Goal: Transaction & Acquisition: Purchase product/service

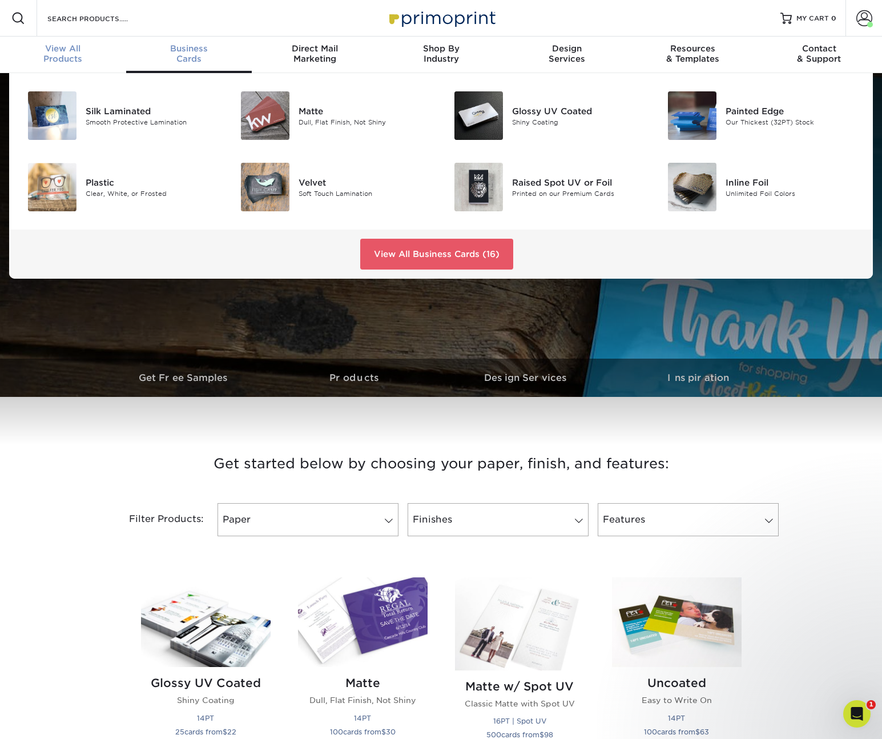
click at [67, 59] on div "View All Products" at bounding box center [63, 53] width 126 height 21
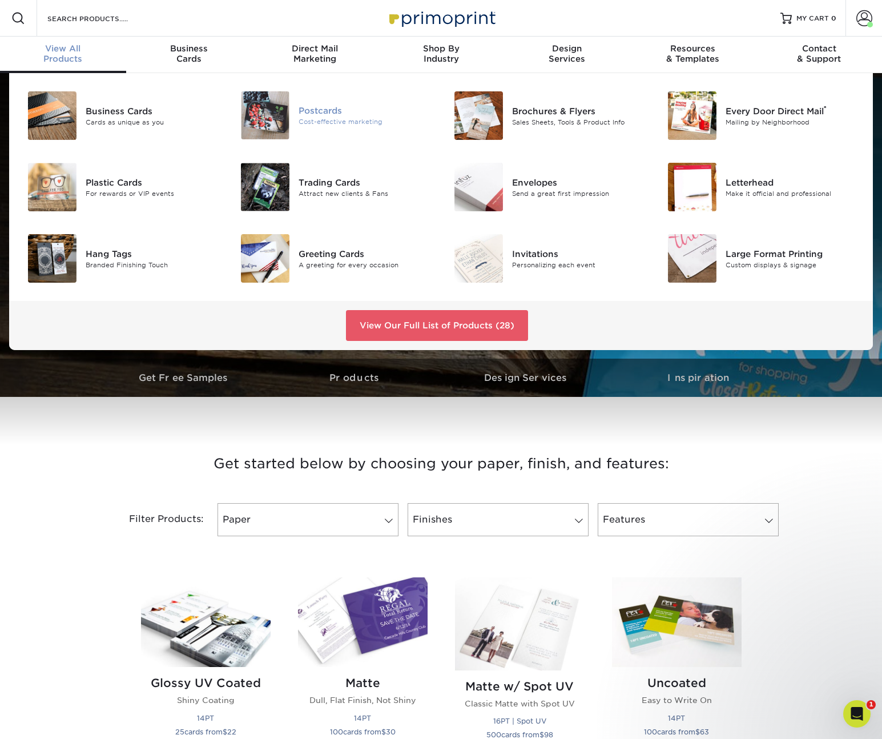
click at [330, 112] on div "Postcards" at bounding box center [366, 110] width 134 height 13
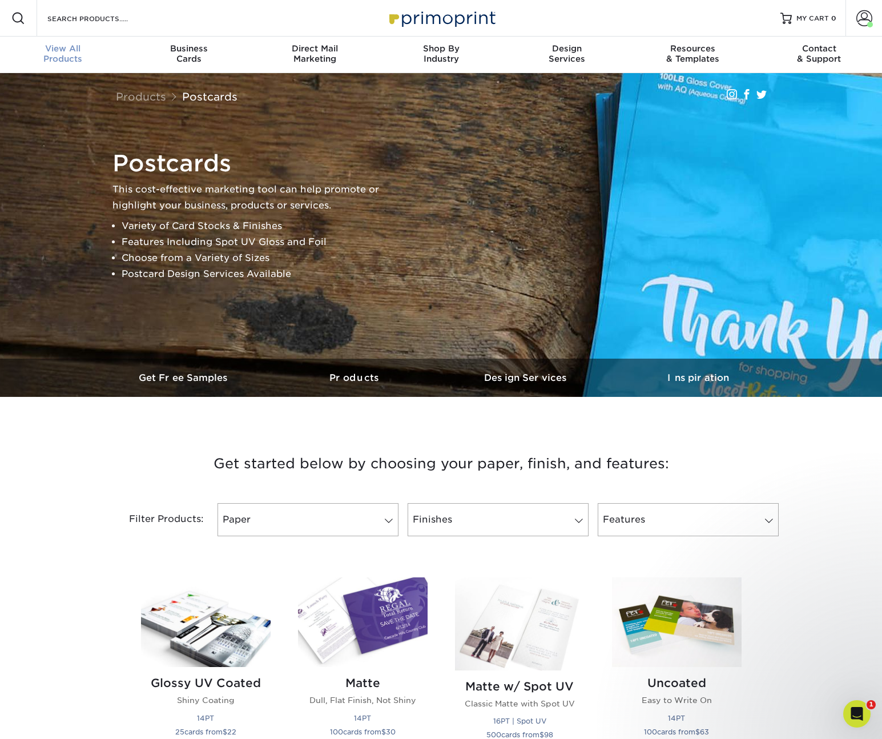
click at [49, 46] on span "View All" at bounding box center [63, 48] width 126 height 10
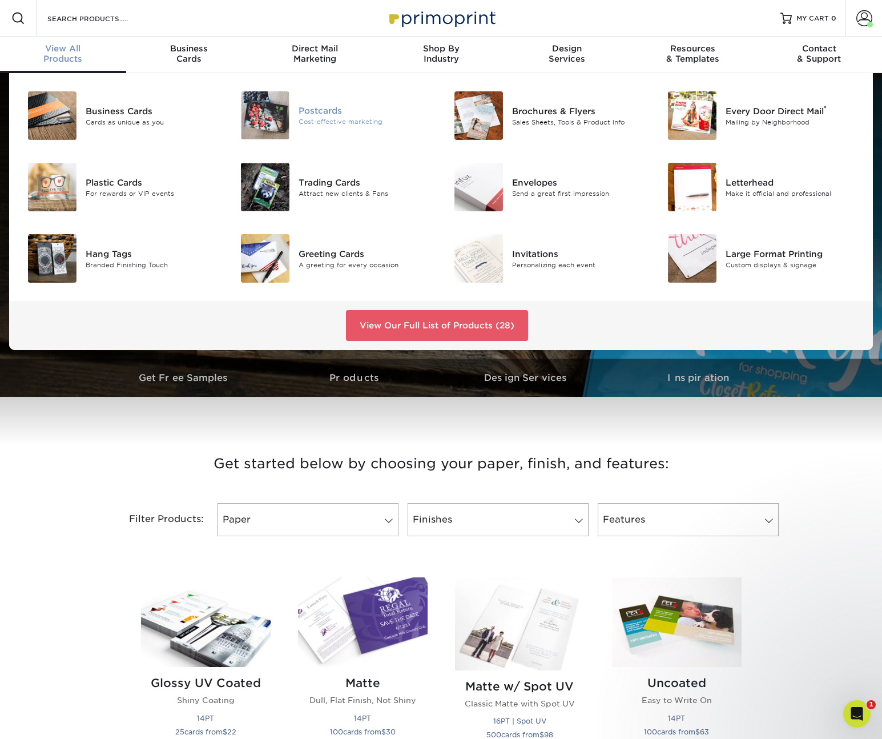
click at [296, 128] on div at bounding box center [263, 115] width 71 height 48
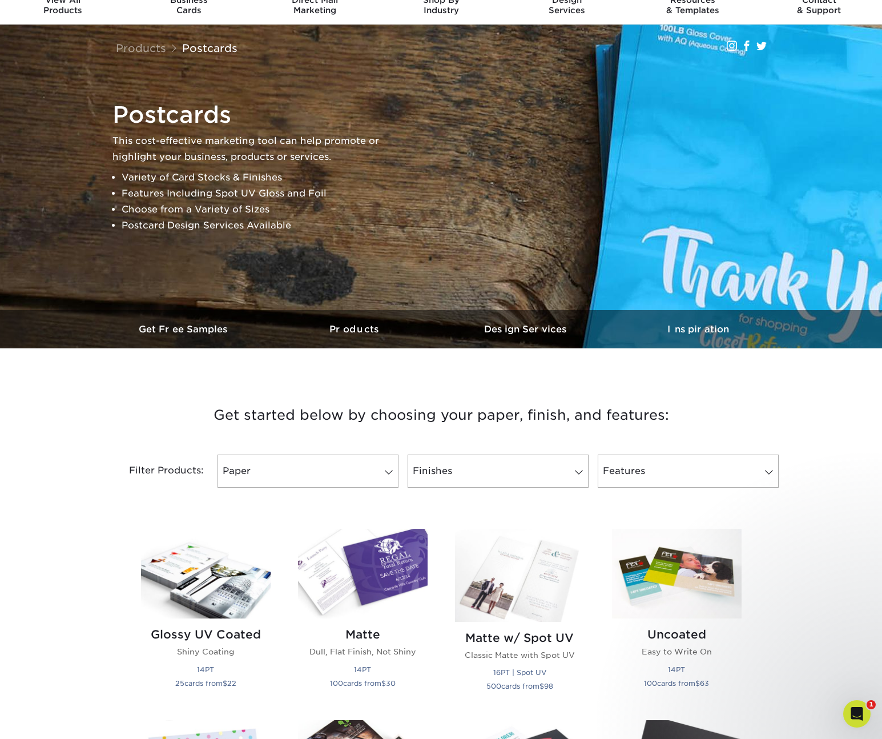
scroll to position [257, 0]
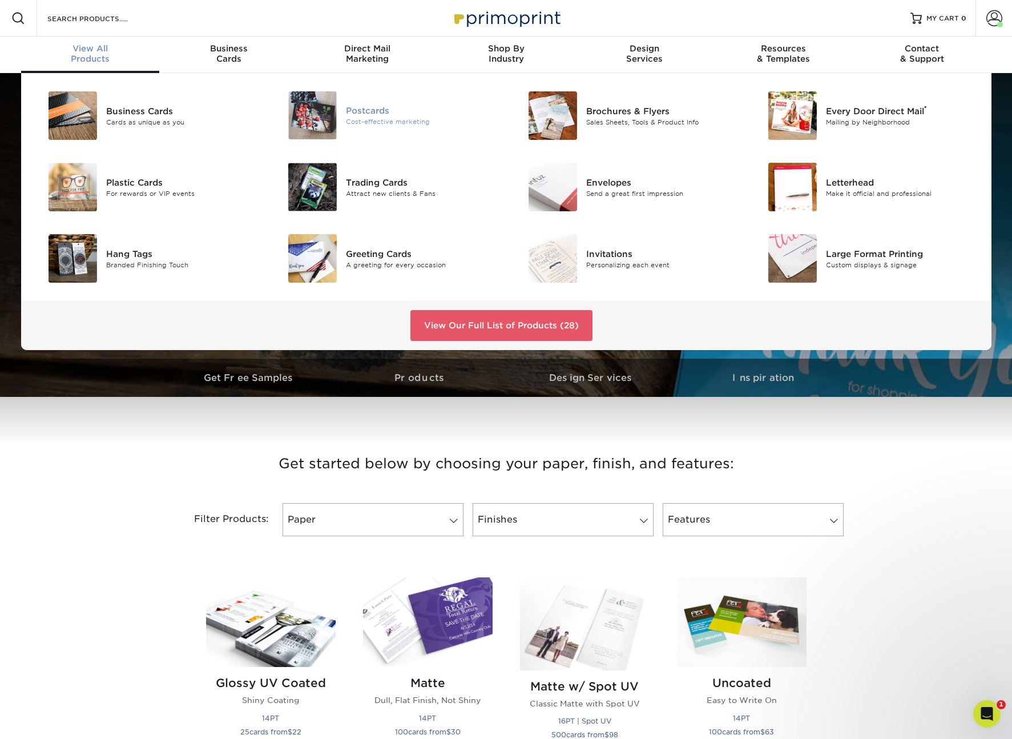
click at [325, 108] on img at bounding box center [312, 115] width 49 height 48
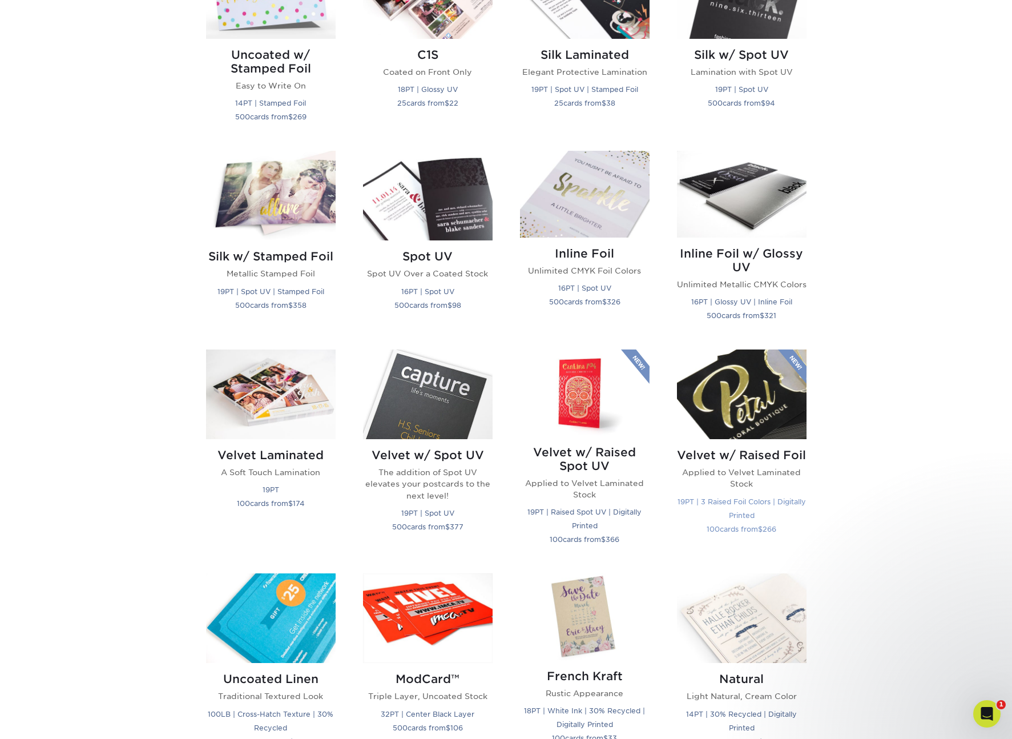
scroll to position [824, 0]
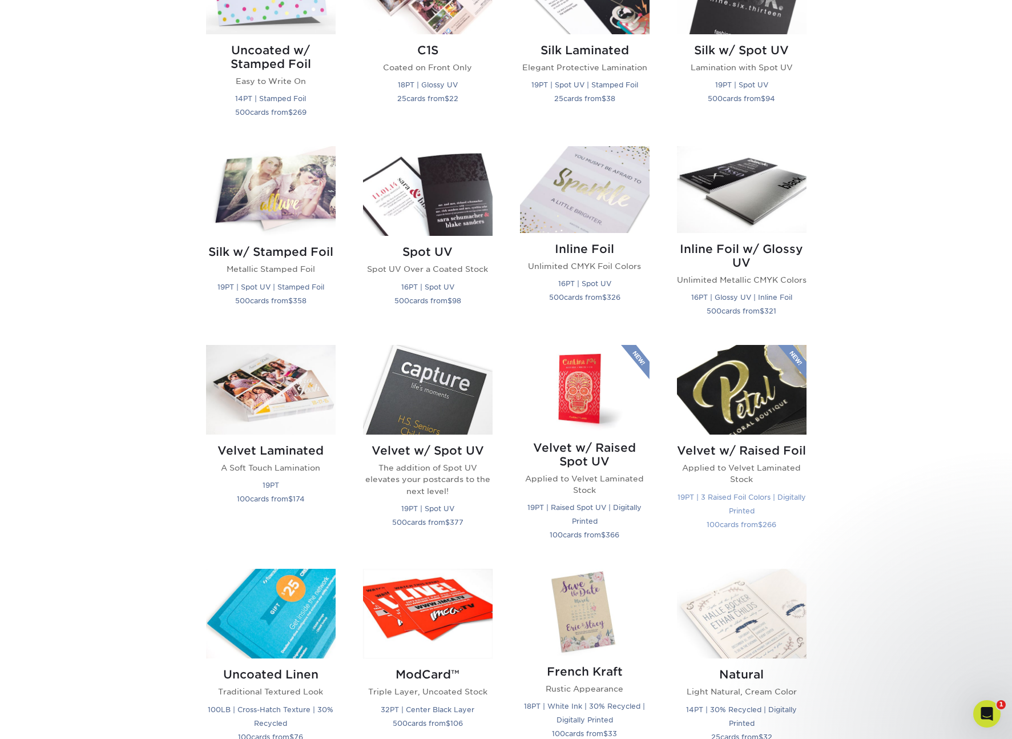
click at [749, 502] on p "19PT | 3 Raised Foil Colors | Digitally Printed 100 cards from $ 266" at bounding box center [742, 510] width 130 height 41
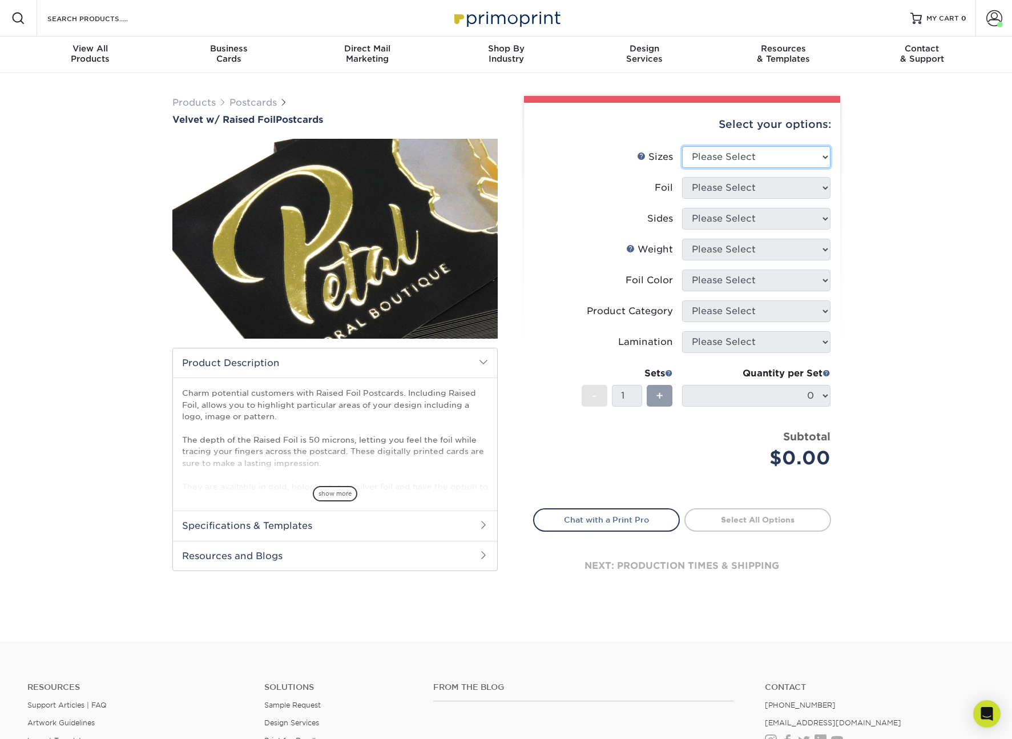
click at [729, 158] on select "Please Select 4" x 6" 5" x 7"" at bounding box center [756, 157] width 148 height 22
select select "5.00x7.00"
click at [682, 146] on select "Please Select 4" x 6" 5" x 7"" at bounding box center [756, 157] width 148 height 22
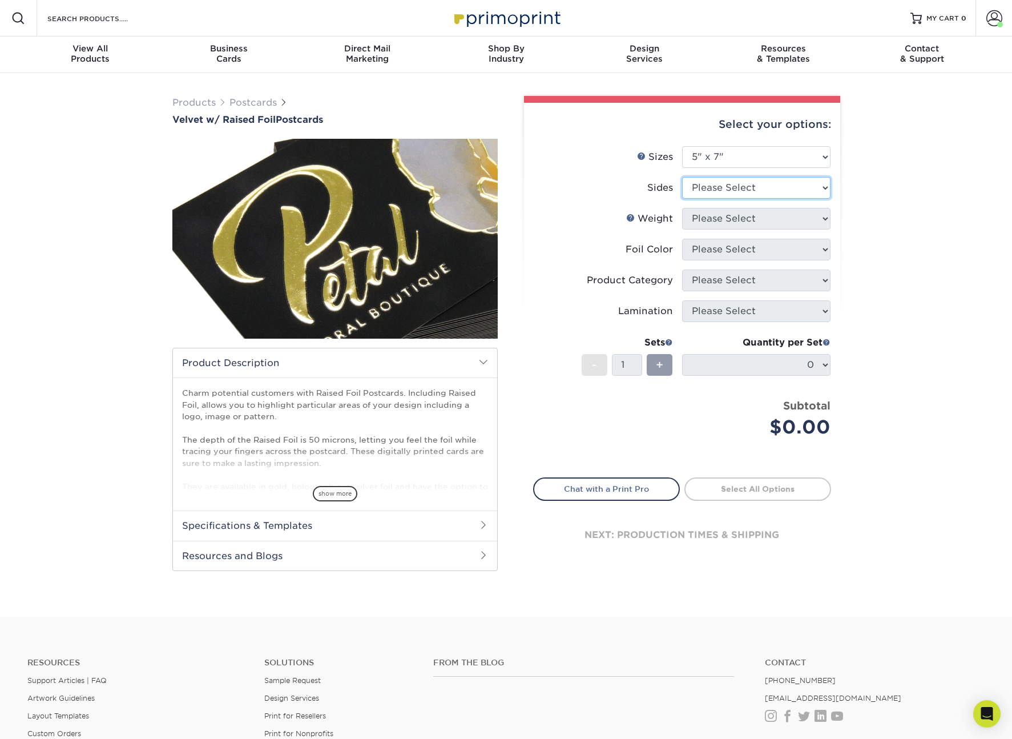
click at [743, 187] on select "Please Select Print Both Sides - Foil Both Sides Print Both Sides - Foil Front …" at bounding box center [756, 188] width 148 height 22
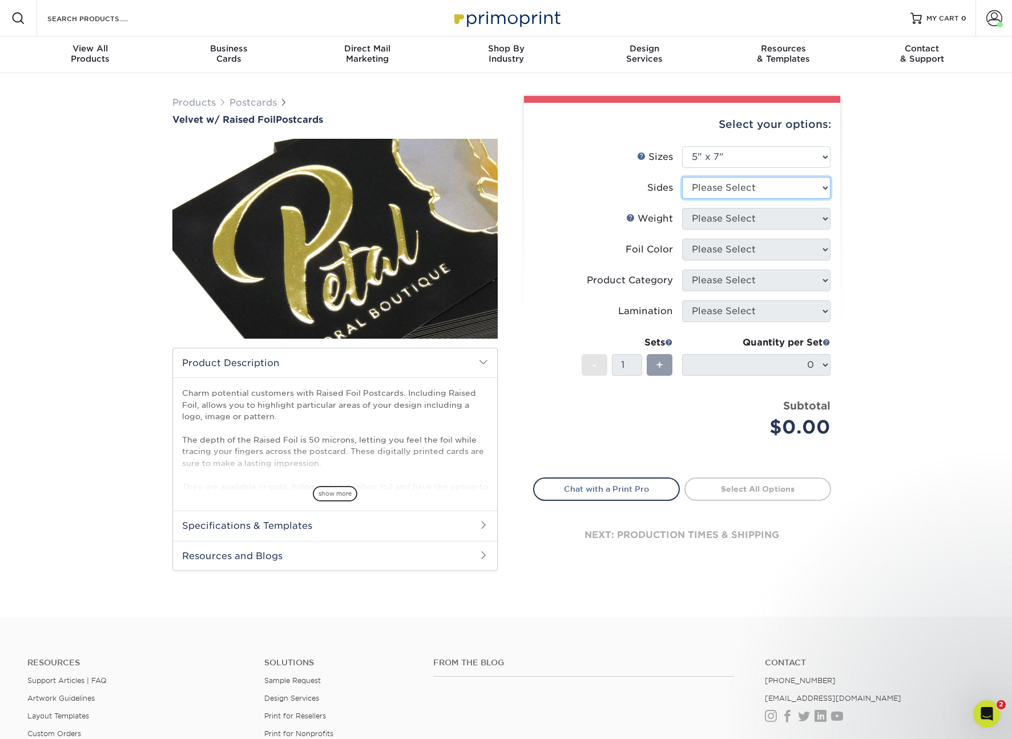
select select "34527644-b4fd-4ffb-9092-1318eefcd9d9"
click at [682, 177] on select "Please Select Print Both Sides - Foil Both Sides Print Both Sides - Foil Front …" at bounding box center [756, 188] width 148 height 22
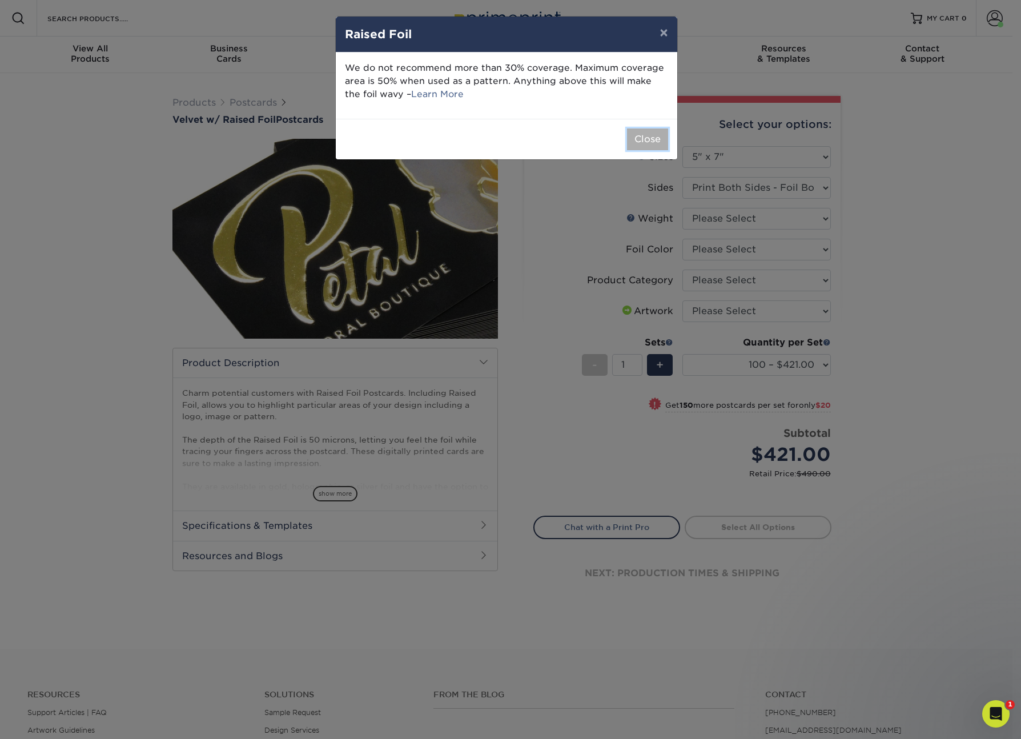
click at [647, 140] on button "Close" at bounding box center [647, 139] width 41 height 22
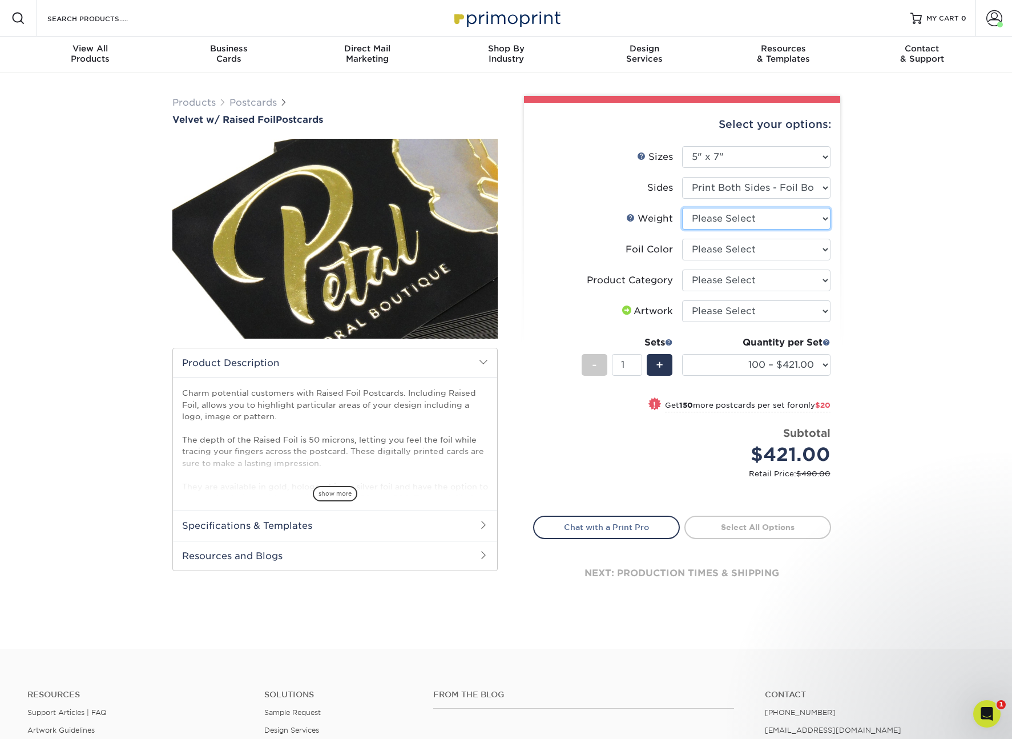
click at [763, 217] on select "Please Select 16PT" at bounding box center [756, 219] width 148 height 22
select select "16PT"
click at [682, 208] on select "Please Select 16PT" at bounding box center [756, 219] width 148 height 22
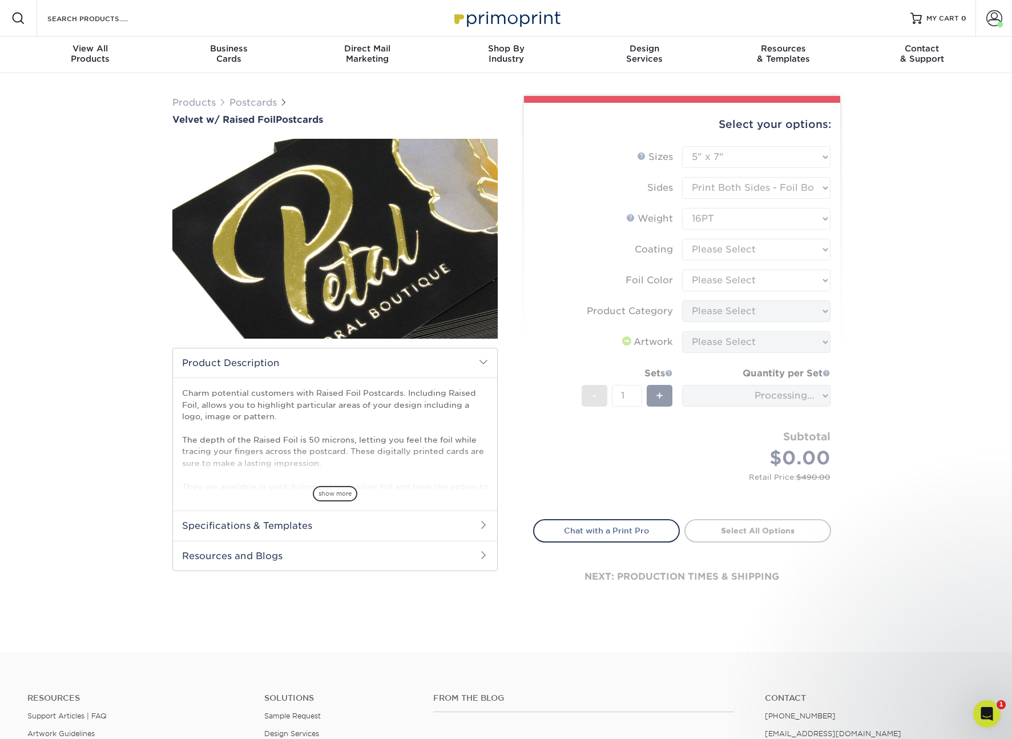
click at [757, 245] on form "Sizes Help Sizes Please Select 4" x 6" 5" x 7" Foil Please Select" at bounding box center [682, 326] width 298 height 360
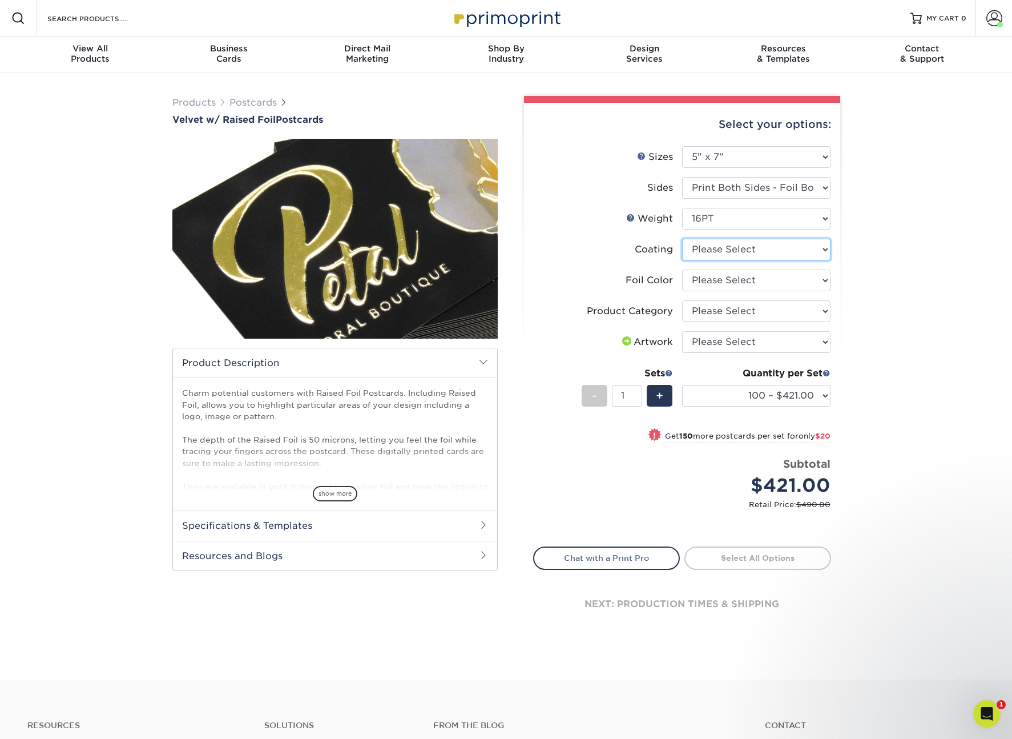
click at [757, 255] on select at bounding box center [756, 250] width 148 height 22
select select "3e7618de-abca-4bda-9f97-8b9129e913d8"
click at [682, 239] on select at bounding box center [756, 250] width 148 height 22
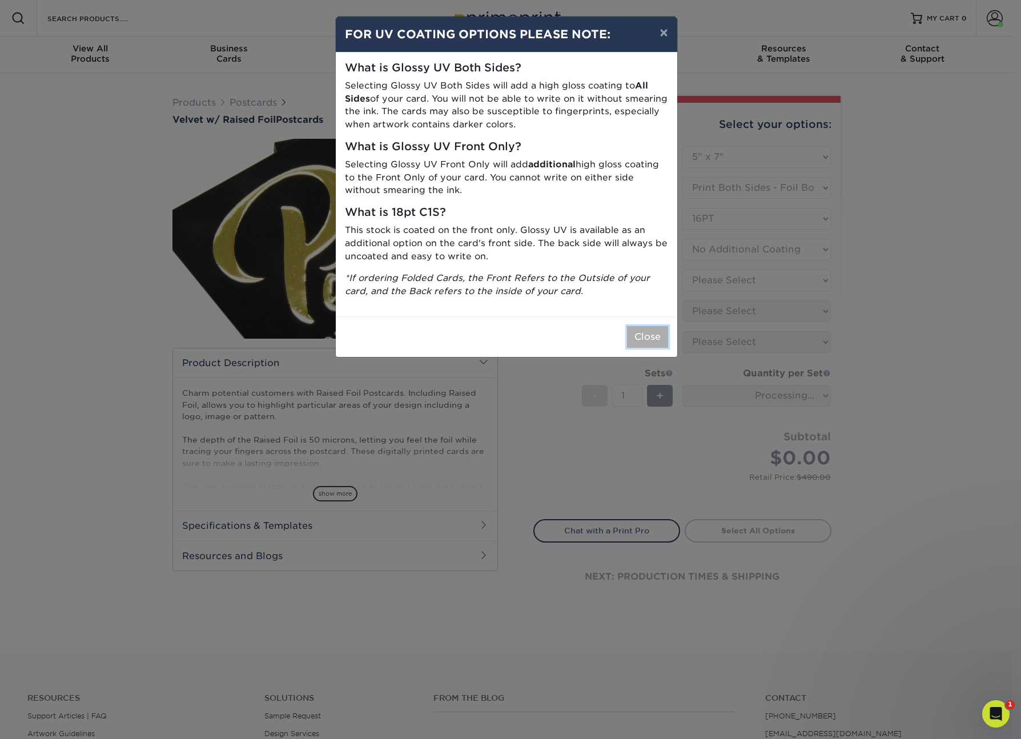
click at [652, 329] on button "Close" at bounding box center [647, 337] width 41 height 22
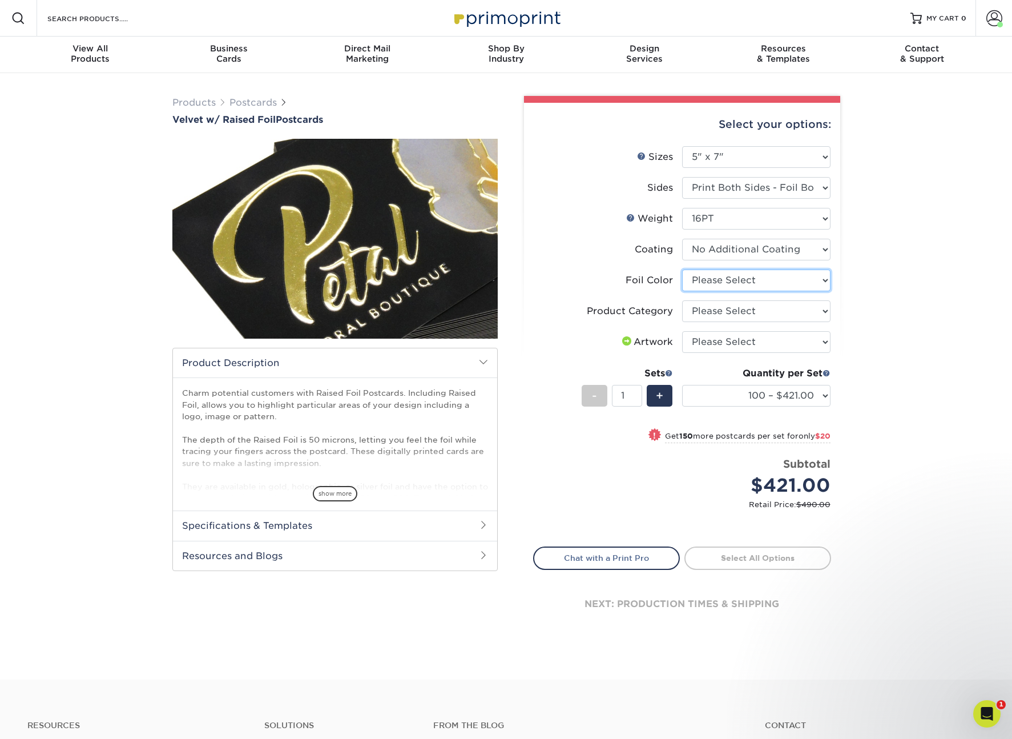
click at [725, 282] on select "Please Select Silver Foil Holographic Foil Gold Foil" at bounding box center [756, 280] width 148 height 22
select select "acffa4a5-22f9-4585-ba3f-0adaa54b8c85"
click at [682, 269] on select "Please Select Silver Foil Holographic Foil Gold Foil" at bounding box center [756, 280] width 148 height 22
click at [732, 305] on select "Please Select Postcards" at bounding box center [756, 311] width 148 height 22
select select "9b7272e0-d6c8-4c3c-8e97-d3a1bcdab858"
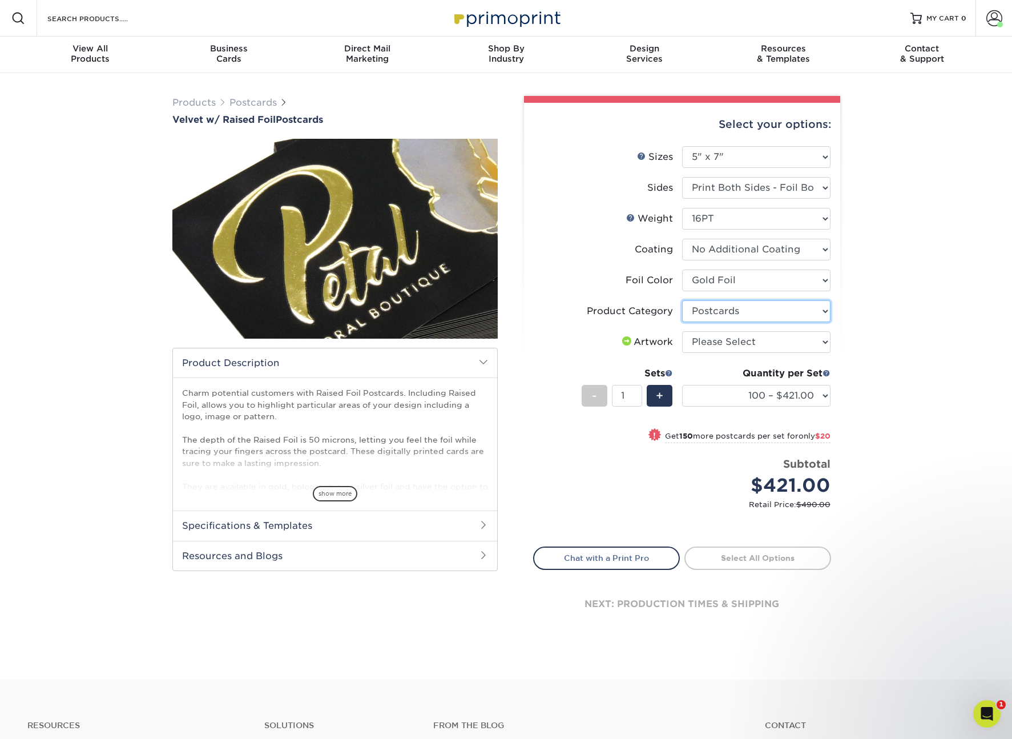
click at [682, 300] on select "Please Select Postcards" at bounding box center [756, 311] width 148 height 22
click at [737, 344] on select "Please Select I will upload files I need a design - $150" at bounding box center [756, 342] width 148 height 22
select select "upload"
click at [682, 331] on select "Please Select I will upload files I need a design - $150" at bounding box center [756, 342] width 148 height 22
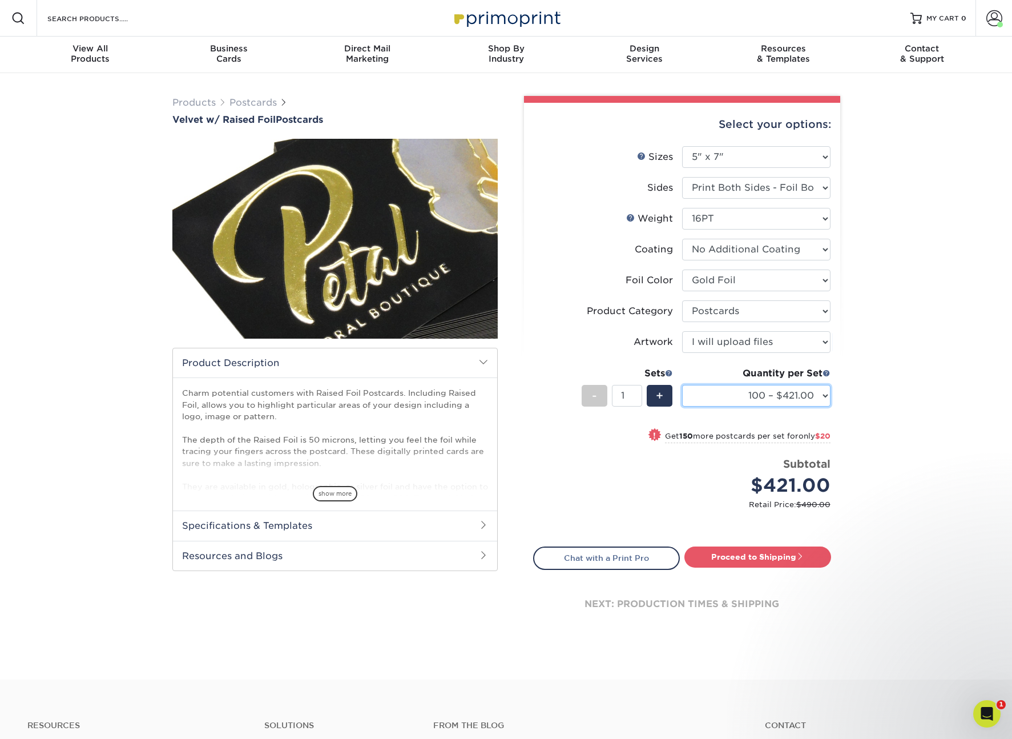
click at [747, 395] on select "100 – $421.00 250 – $441.00 500 – $595.00" at bounding box center [756, 396] width 148 height 22
click at [748, 400] on select "100 – $421.00 250 – $441.00 500 – $595.00" at bounding box center [756, 396] width 148 height 22
select select "250 – $441.00"
click at [682, 385] on select "100 – $421.00 250 – $441.00 500 – $595.00" at bounding box center [756, 396] width 148 height 22
click at [769, 559] on link "Proceed to Shipping" at bounding box center [757, 556] width 147 height 21
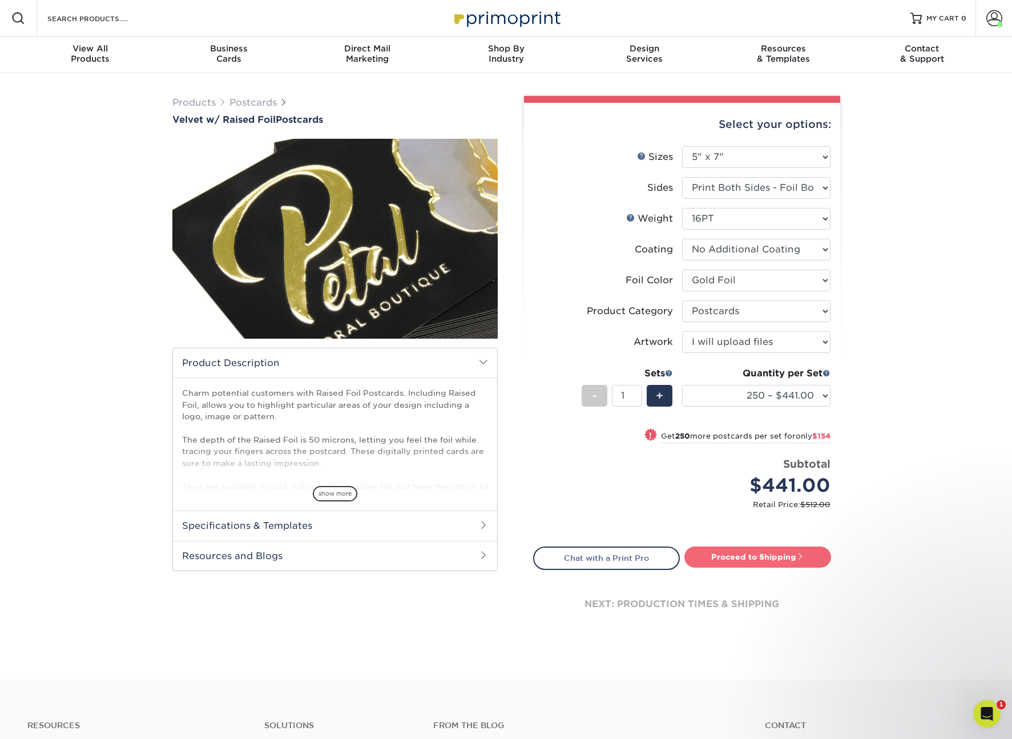
type input "Set 1"
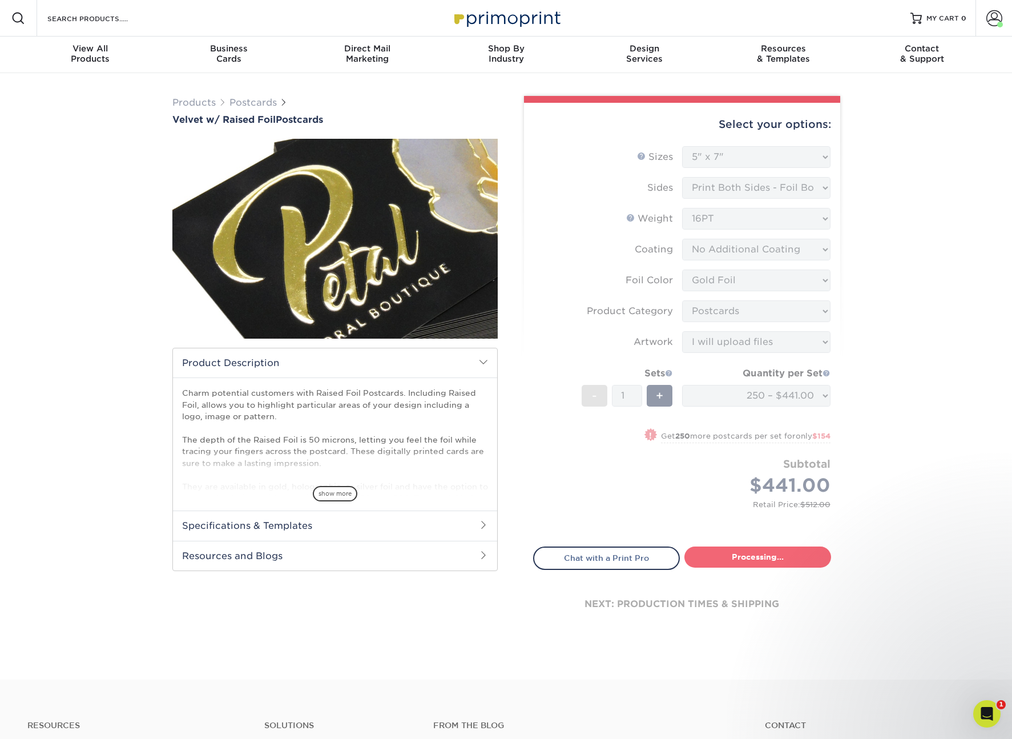
select select "300cceac-71b9-4ee2-8511-689f747e8736"
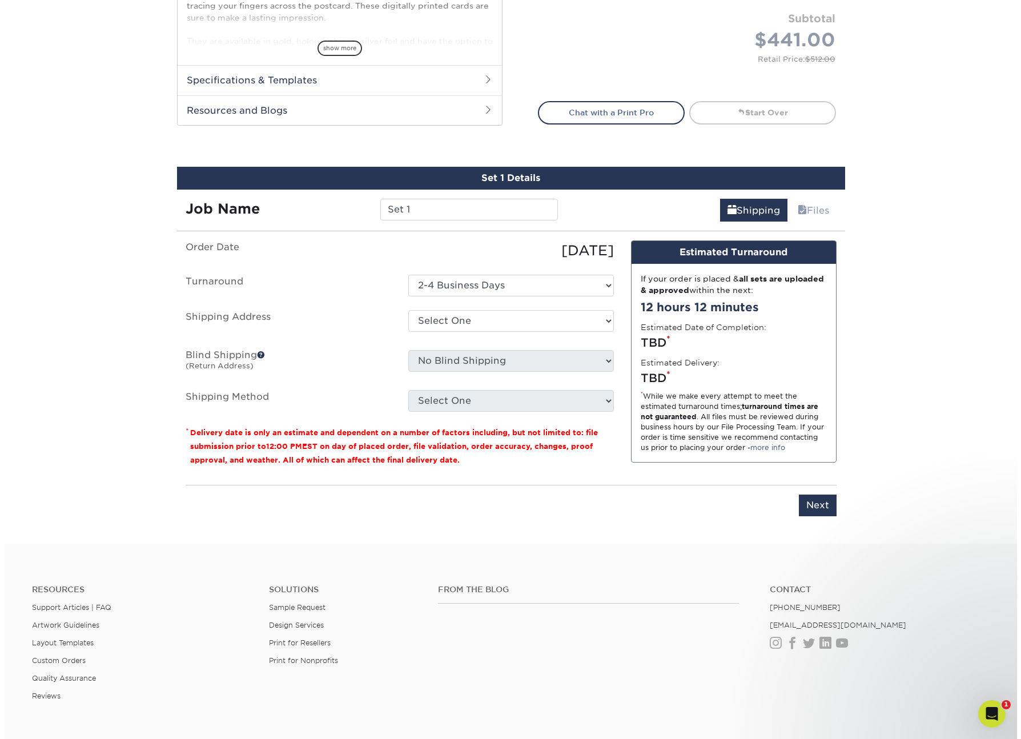
scroll to position [577, 0]
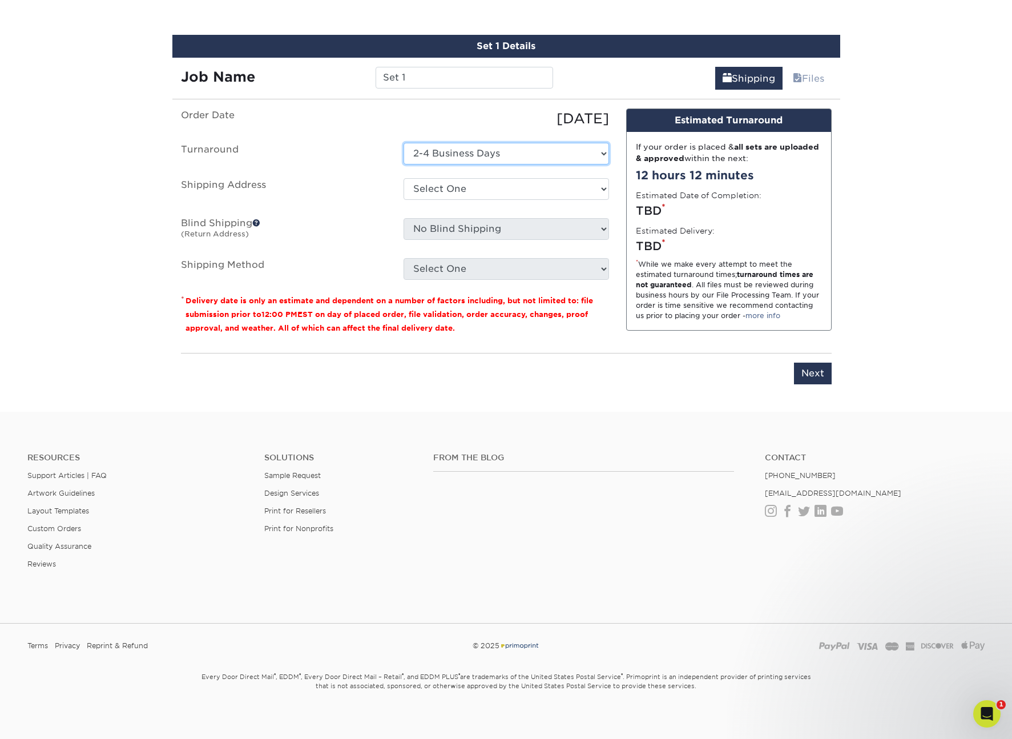
click at [449, 147] on select "Select One 2-4 Business Days" at bounding box center [506, 154] width 205 height 22
click at [455, 189] on select "Select One Community Reach Center Agility Solutions Alchemy Co. Attwood Public …" at bounding box center [506, 189] width 205 height 22
select select "23436"
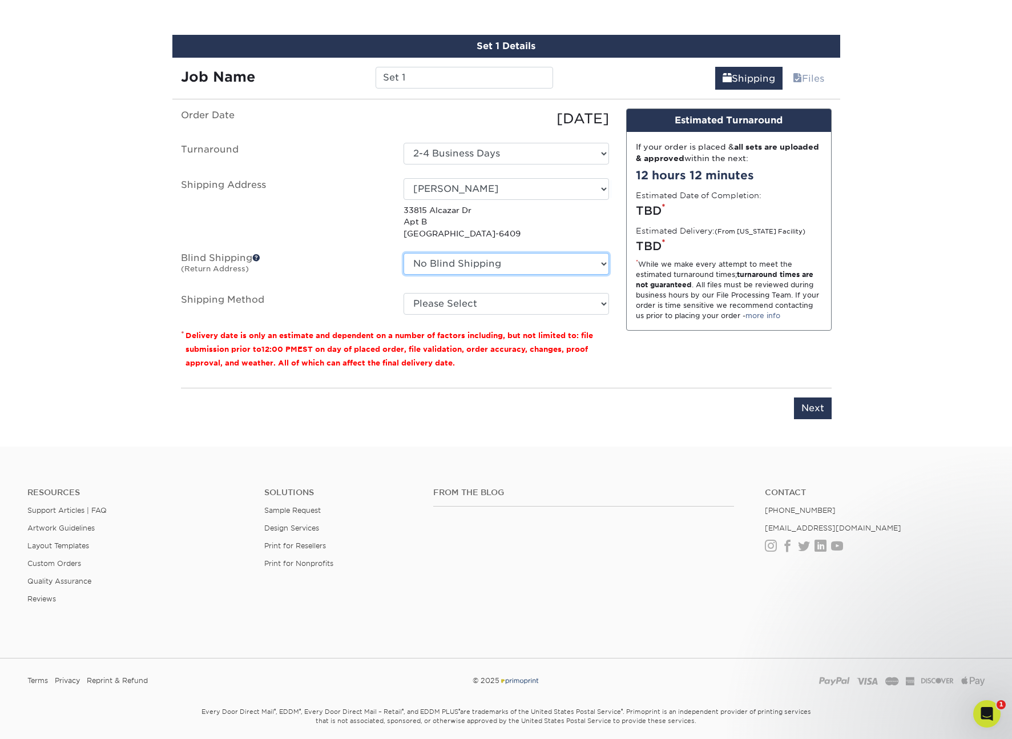
click at [469, 262] on select "No Blind Shipping Community Reach Center Agility Solutions Alchemy Co. Attwood …" at bounding box center [506, 264] width 205 height 22
click at [454, 309] on select "Please Select 3 Day Shipping Service (+$17.80) Ground Shipping (+$18.04) 2 Day …" at bounding box center [506, 304] width 205 height 22
select select "14"
click at [404, 293] on select "Please Select 3 Day Shipping Service (+$17.80) Ground Shipping (+$18.04) 2 Day …" at bounding box center [506, 304] width 205 height 22
click at [804, 406] on input "Next" at bounding box center [813, 408] width 38 height 22
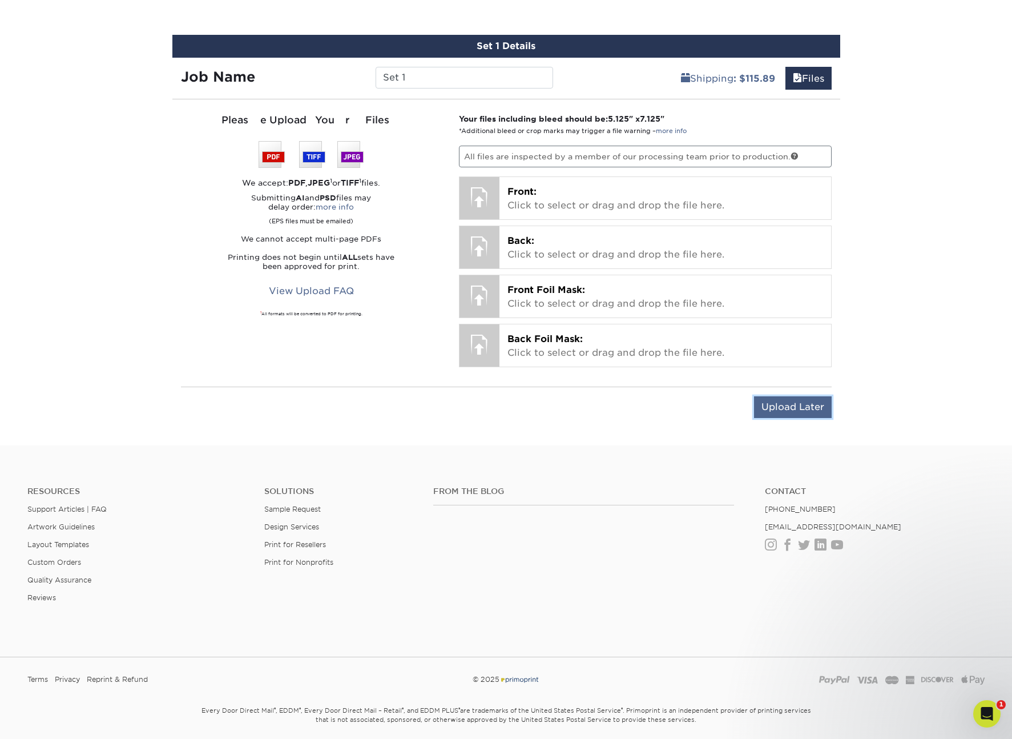
click at [808, 416] on input "Upload Later" at bounding box center [793, 407] width 78 height 22
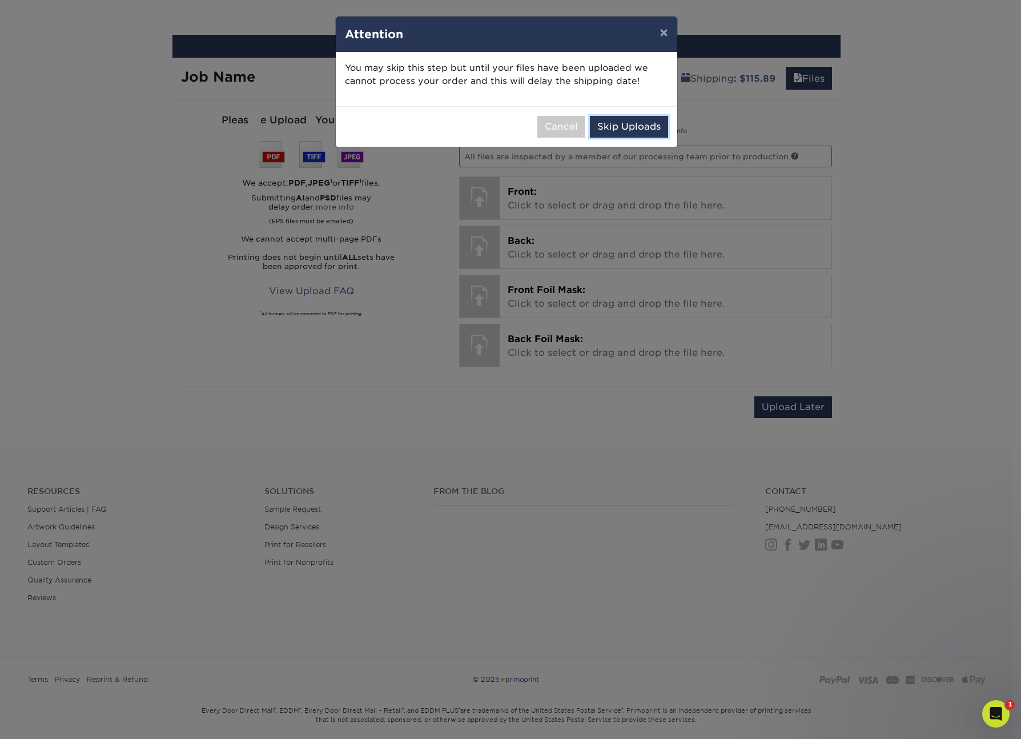
click at [638, 130] on button "Skip Uploads" at bounding box center [629, 127] width 78 height 22
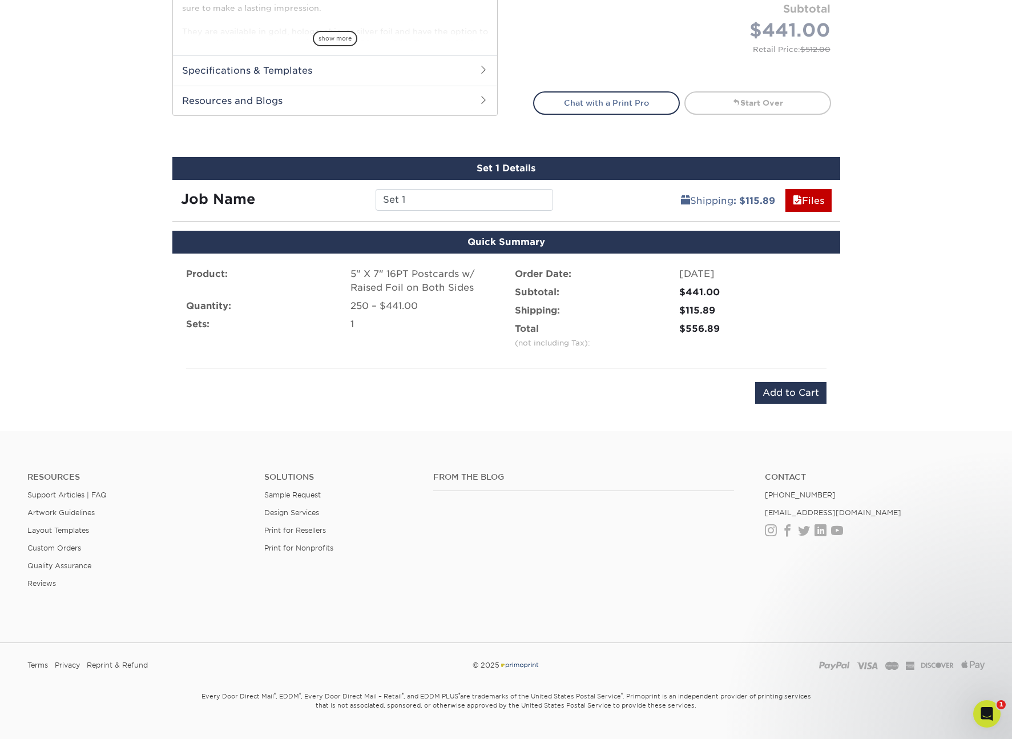
scroll to position [481, 0]
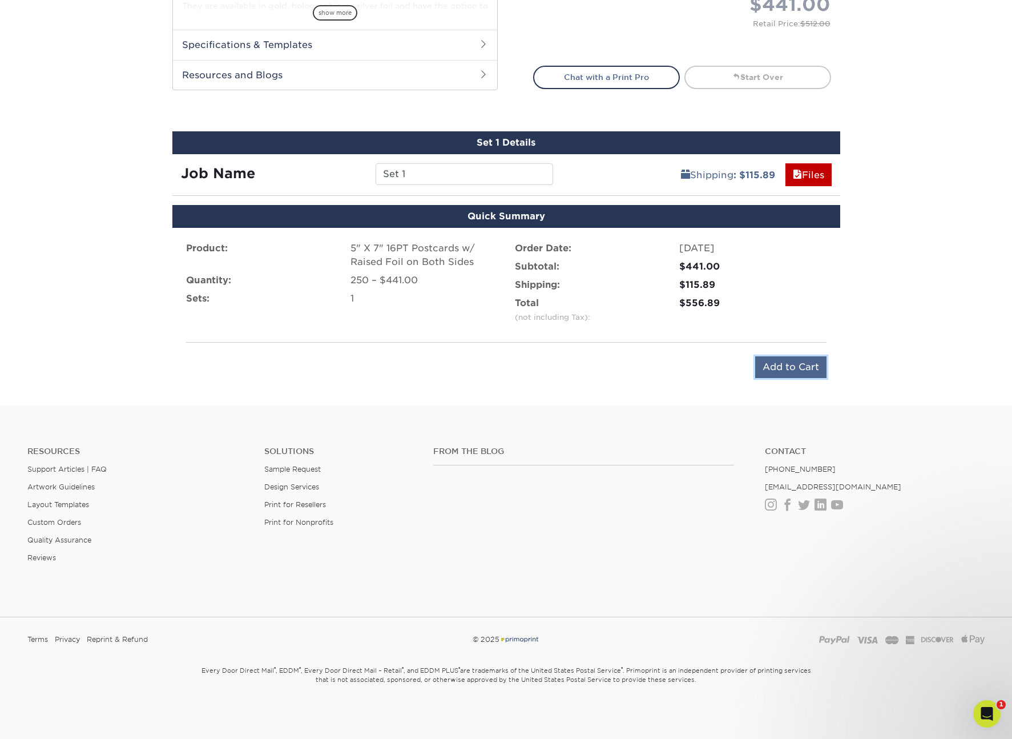
click at [812, 370] on input "Add to Cart" at bounding box center [790, 367] width 71 height 22
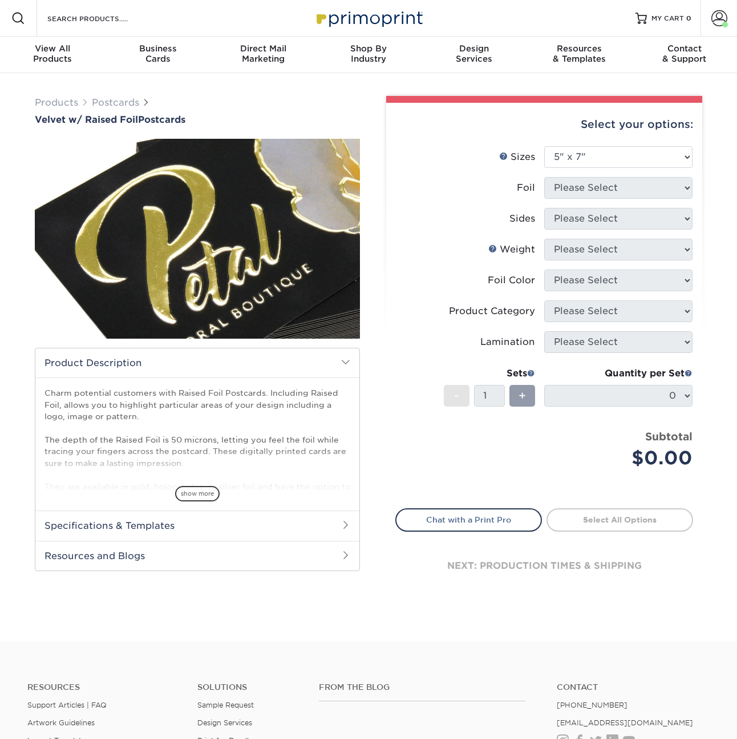
select select "5.00x7.00"
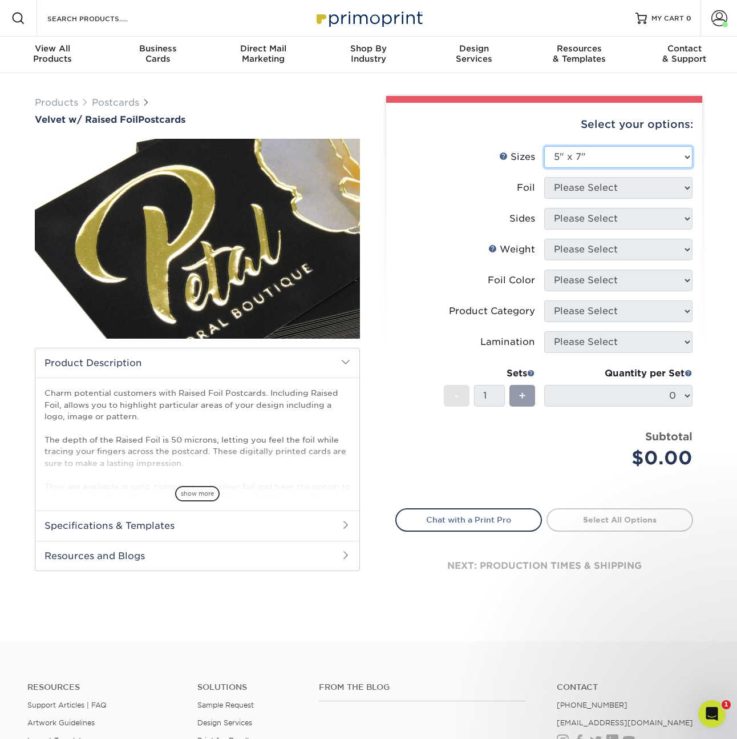
click at [653, 162] on select "Please Select 4" x 6" 5" x 7"" at bounding box center [619, 157] width 148 height 22
click at [545, 146] on select "Please Select 4" x 6" 5" x 7"" at bounding box center [619, 157] width 148 height 22
click at [646, 159] on select "Please Select 4" x 6" 5" x 7"" at bounding box center [619, 157] width 148 height 22
select select "5.00x7.00"
click at [545, 146] on select "Please Select 4" x 6" 5" x 7"" at bounding box center [619, 157] width 148 height 22
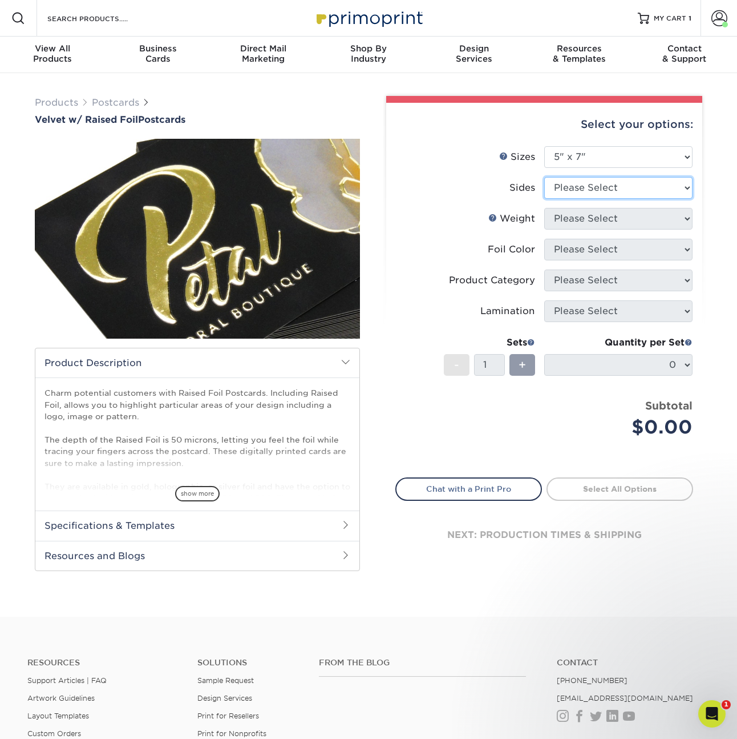
click at [629, 187] on select "Please Select Print Both Sides - Foil Both Sides Print Both Sides - Foil Front …" at bounding box center [619, 188] width 148 height 22
select select "34527644-b4fd-4ffb-9092-1318eefcd9d9"
click at [545, 177] on select "Please Select Print Both Sides - Foil Both Sides Print Both Sides - Foil Front …" at bounding box center [619, 188] width 148 height 22
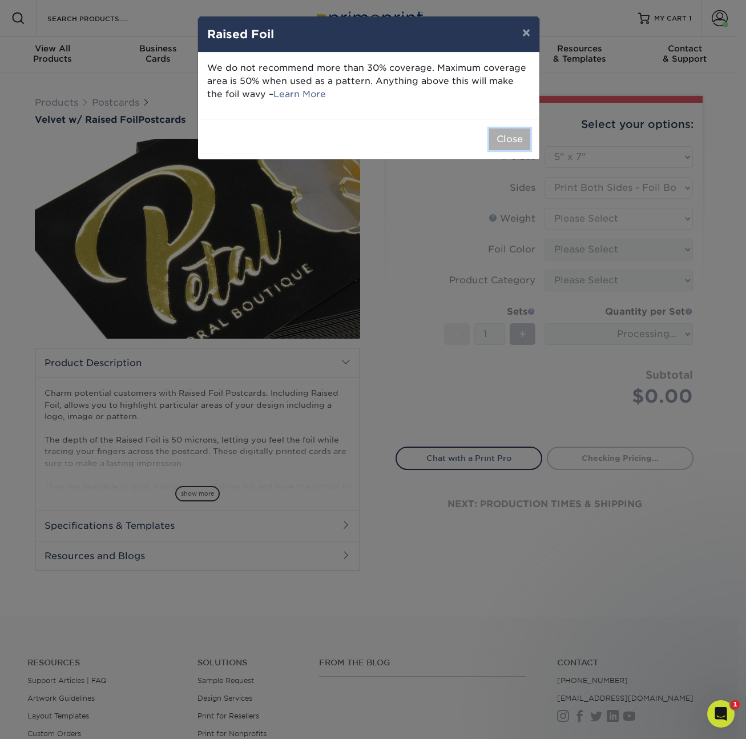
click at [518, 138] on button "Close" at bounding box center [509, 139] width 41 height 22
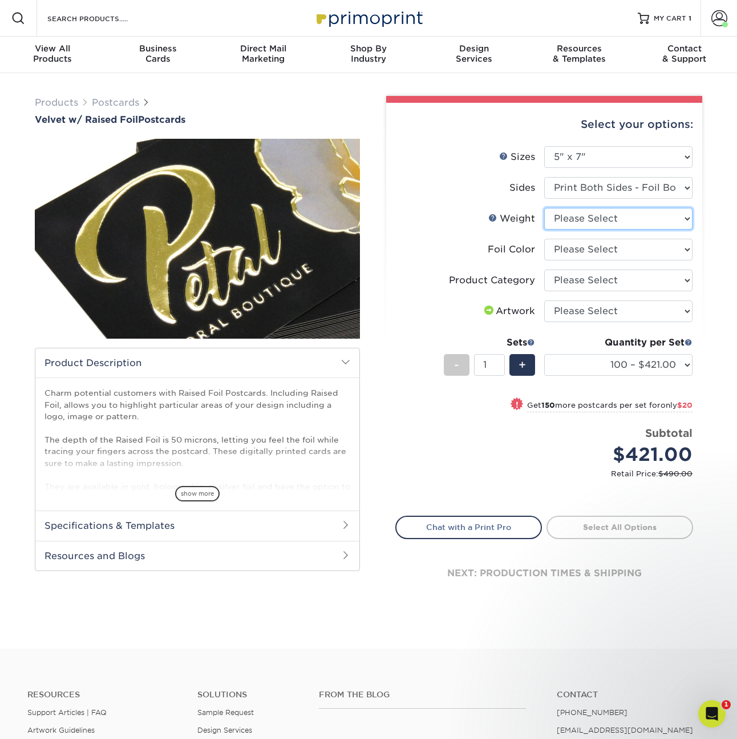
click at [603, 216] on select "Please Select 16PT" at bounding box center [619, 219] width 148 height 22
select select "16PT"
click at [545, 208] on select "Please Select 16PT" at bounding box center [619, 219] width 148 height 22
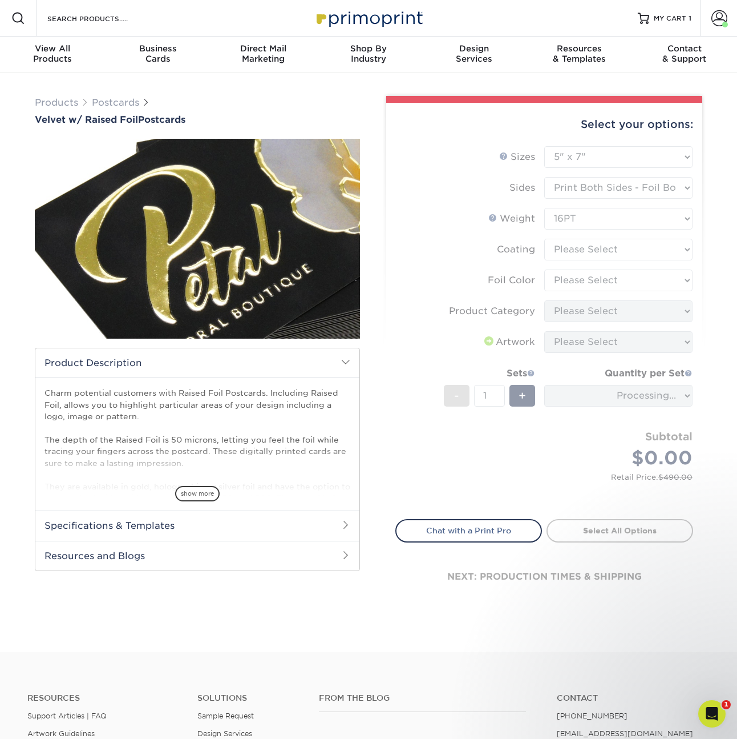
click at [603, 250] on form "Sizes Help Sizes Please Select 4" x 6" 5" x 7" Foil Please Select" at bounding box center [545, 326] width 298 height 360
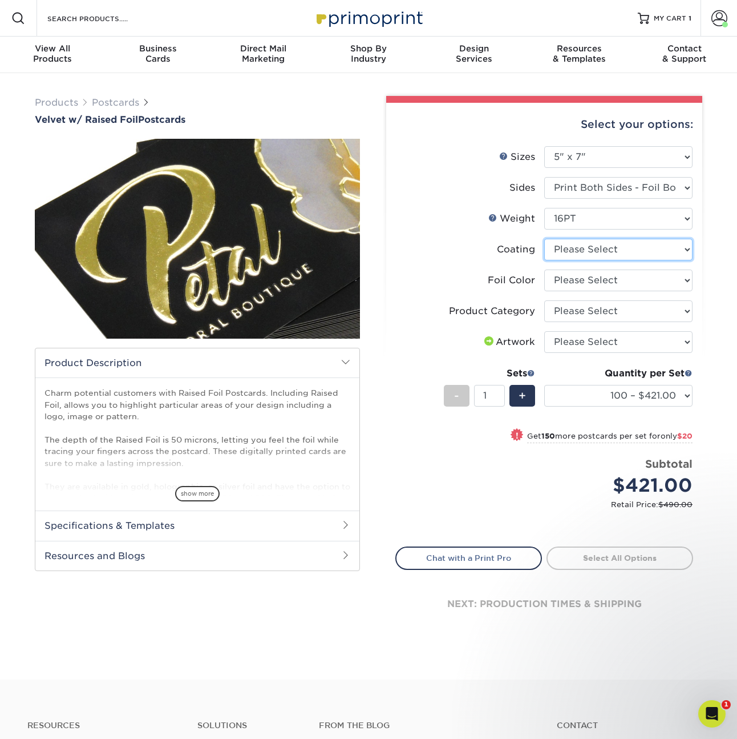
click at [605, 248] on select at bounding box center [619, 250] width 148 height 22
select select "3e7618de-abca-4bda-9f97-8b9129e913d8"
click at [545, 239] on select at bounding box center [619, 250] width 148 height 22
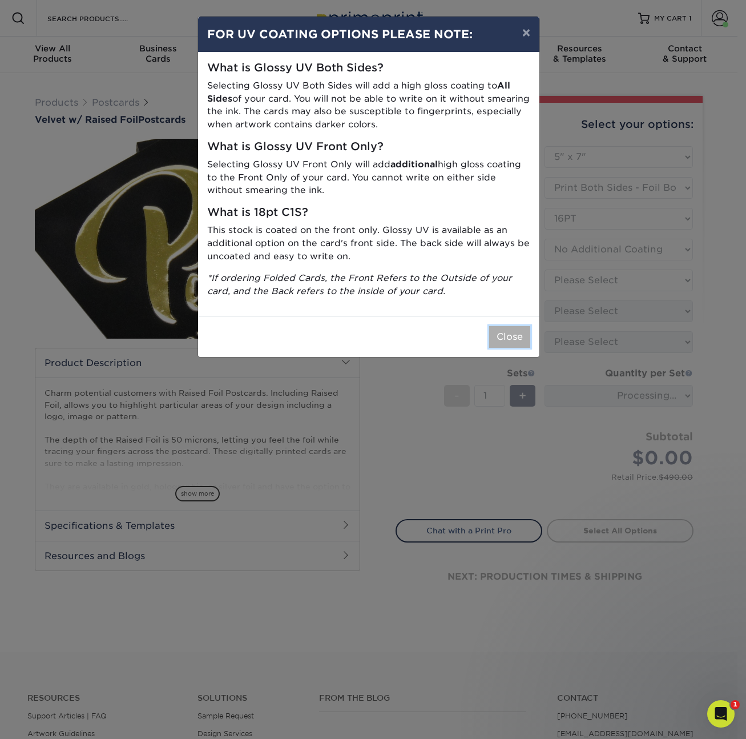
click at [515, 336] on button "Close" at bounding box center [509, 337] width 41 height 22
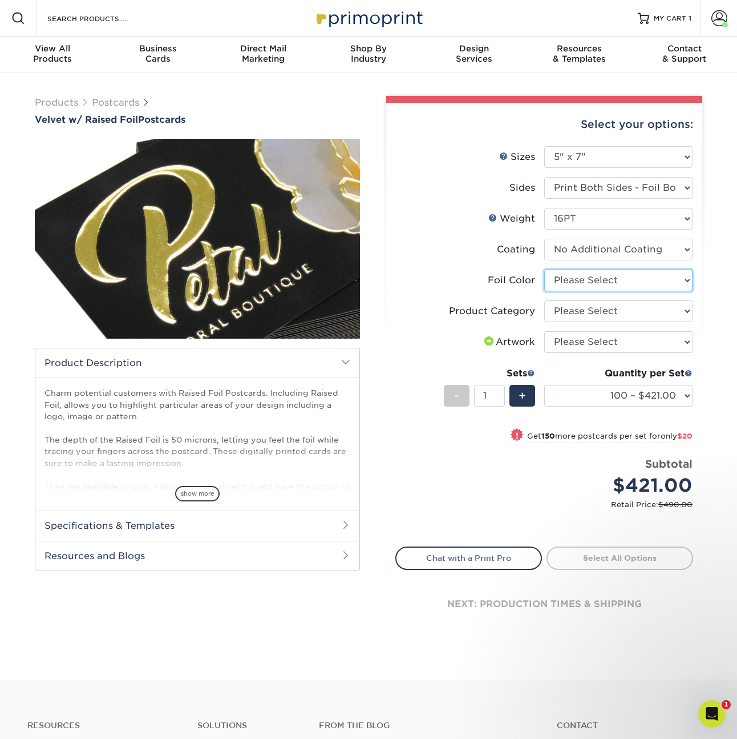
click at [600, 285] on select "Please Select Silver Foil Holographic Foil Gold Foil" at bounding box center [619, 280] width 148 height 22
select select "acffa4a5-22f9-4585-ba3f-0adaa54b8c85"
click at [545, 269] on select "Please Select Silver Foil Holographic Foil Gold Foil" at bounding box center [619, 280] width 148 height 22
click at [604, 315] on select "Please Select Postcards" at bounding box center [619, 311] width 148 height 22
select select "9b7272e0-d6c8-4c3c-8e97-d3a1bcdab858"
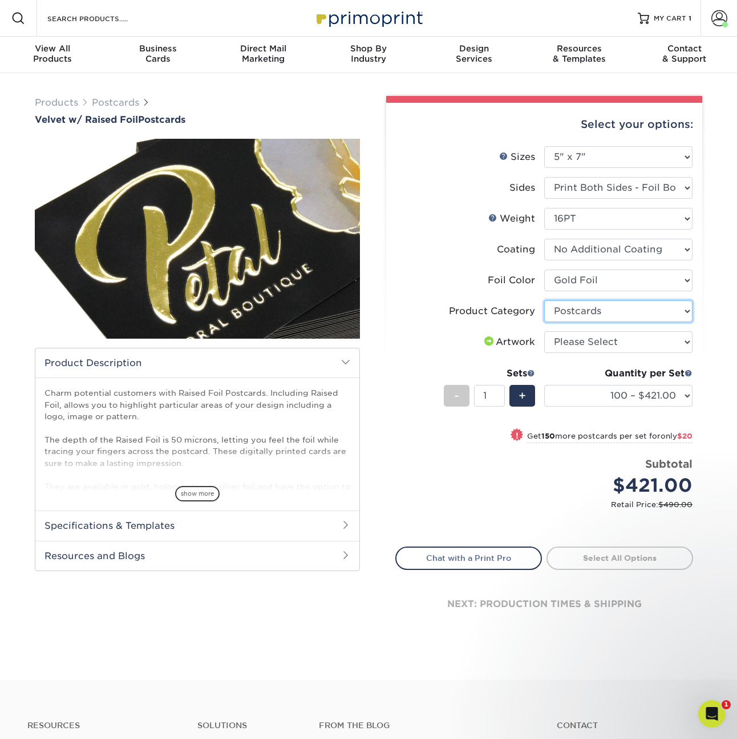
click at [545, 300] on select "Please Select Postcards" at bounding box center [619, 311] width 148 height 22
click at [600, 341] on select "Please Select I will upload files I need a design - $150" at bounding box center [619, 342] width 148 height 22
select select "upload"
click at [545, 331] on select "Please Select I will upload files I need a design - $150" at bounding box center [619, 342] width 148 height 22
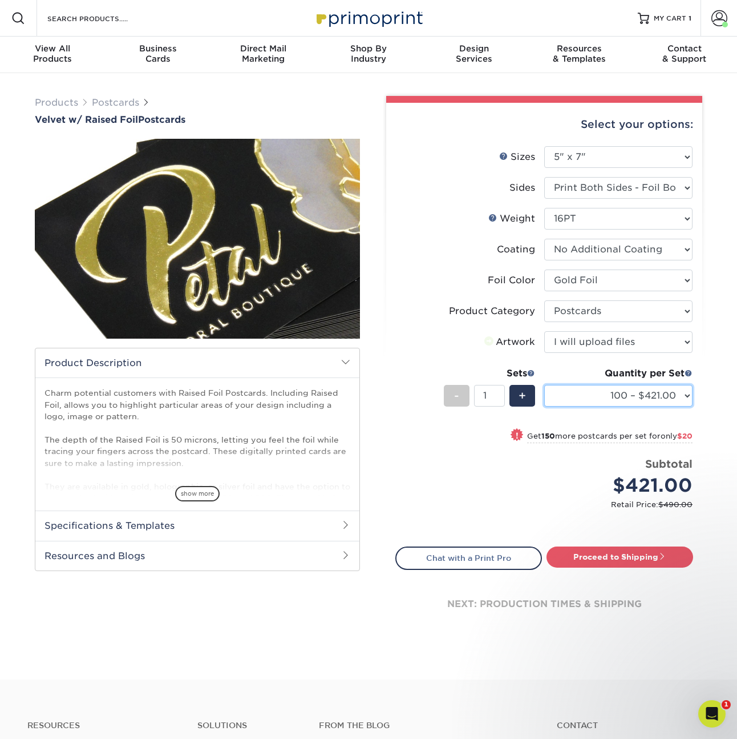
click at [624, 390] on select "100 – $421.00 250 – $441.00 500 – $595.00" at bounding box center [619, 396] width 148 height 22
click at [647, 400] on select "100 – $421.00 250 – $441.00 500 – $595.00" at bounding box center [619, 396] width 148 height 22
click at [595, 559] on link "Proceed to Shipping" at bounding box center [620, 556] width 147 height 21
type input "Set 1"
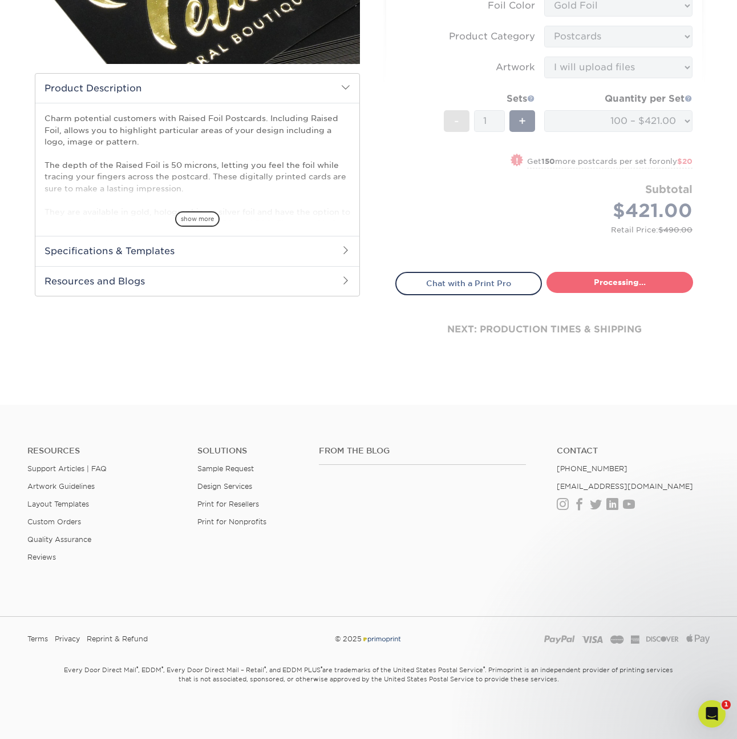
select select "3150363b-a11b-4f59-8552-86c040ffbb56"
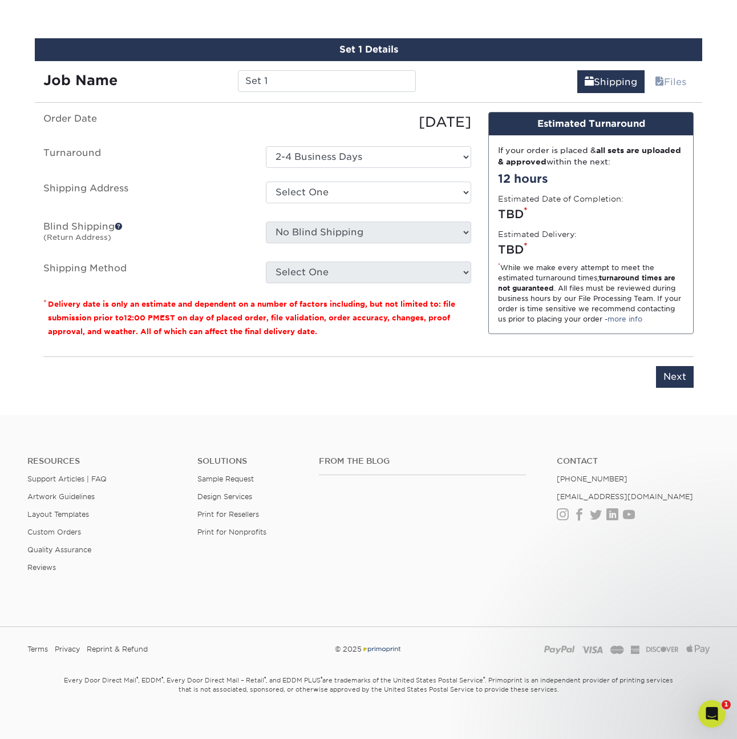
scroll to position [577, 0]
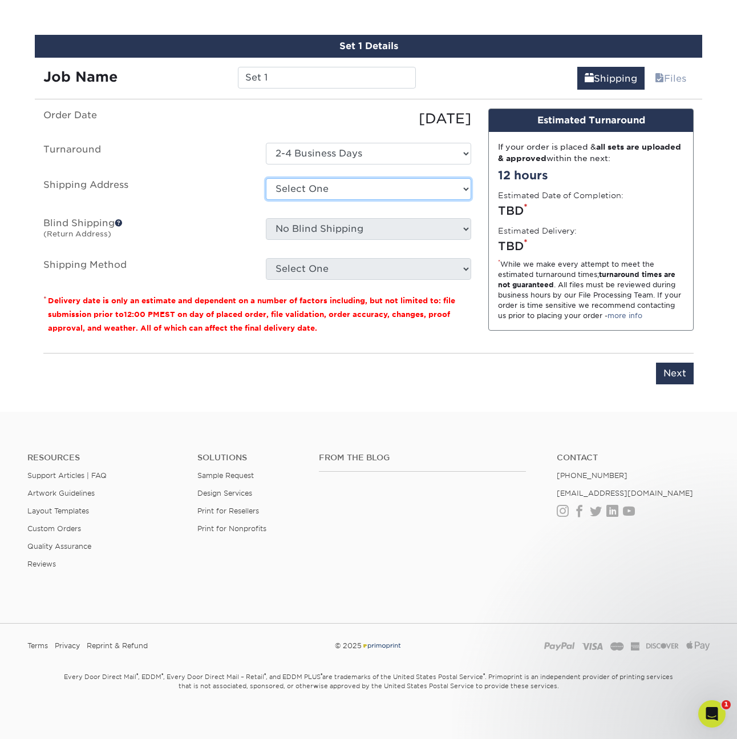
click at [312, 187] on select "Select One Community Reach Center Agility Solutions Alchemy Co. Attwood Public …" at bounding box center [368, 189] width 205 height 22
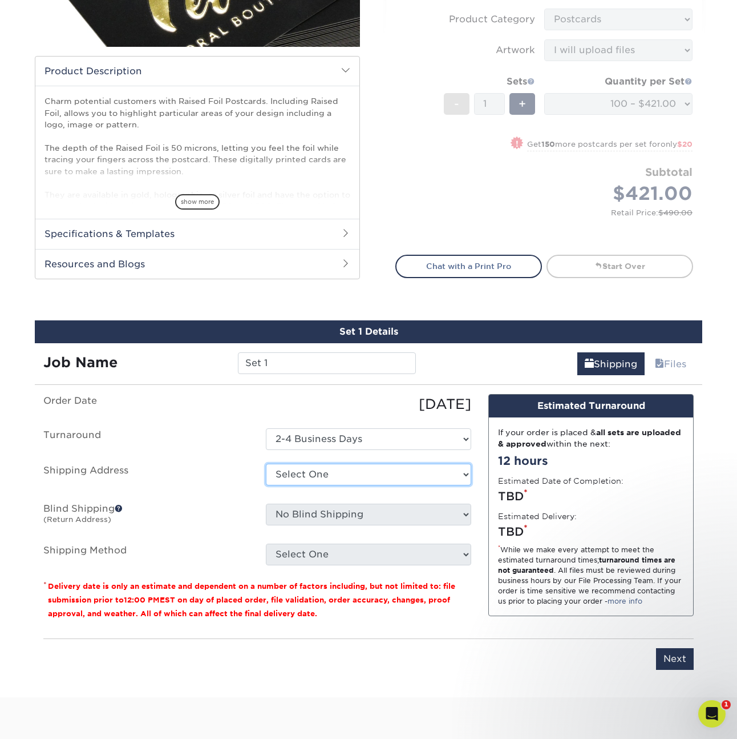
scroll to position [0, 0]
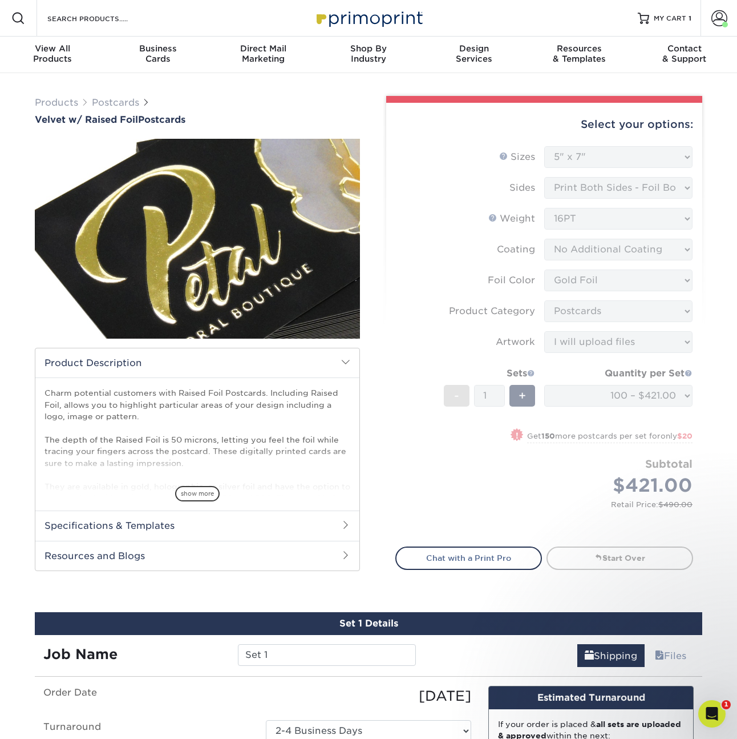
click at [596, 279] on form "Sizes Help Sizes Please Select 4" x 6" 5" x 7" Foil Please Select" at bounding box center [545, 339] width 298 height 387
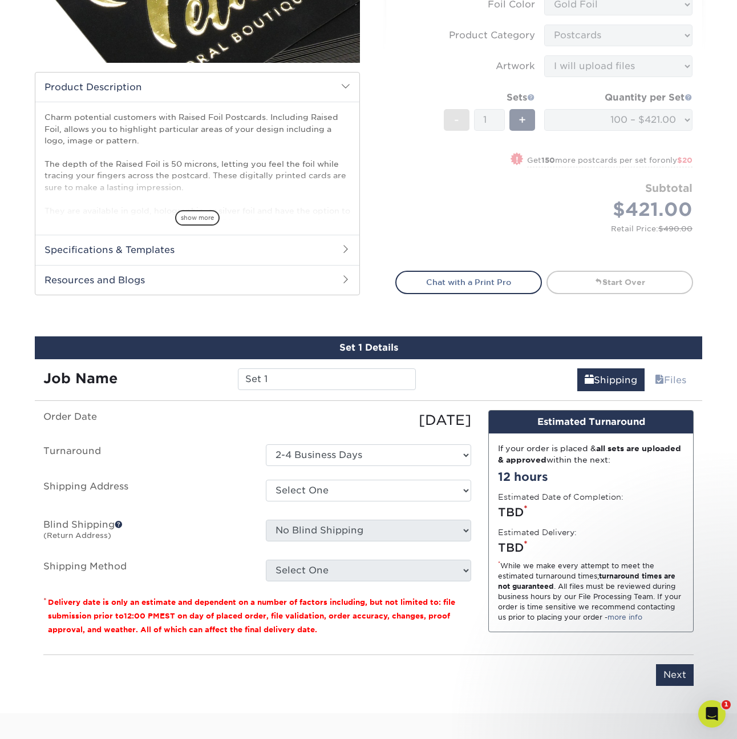
scroll to position [386, 0]
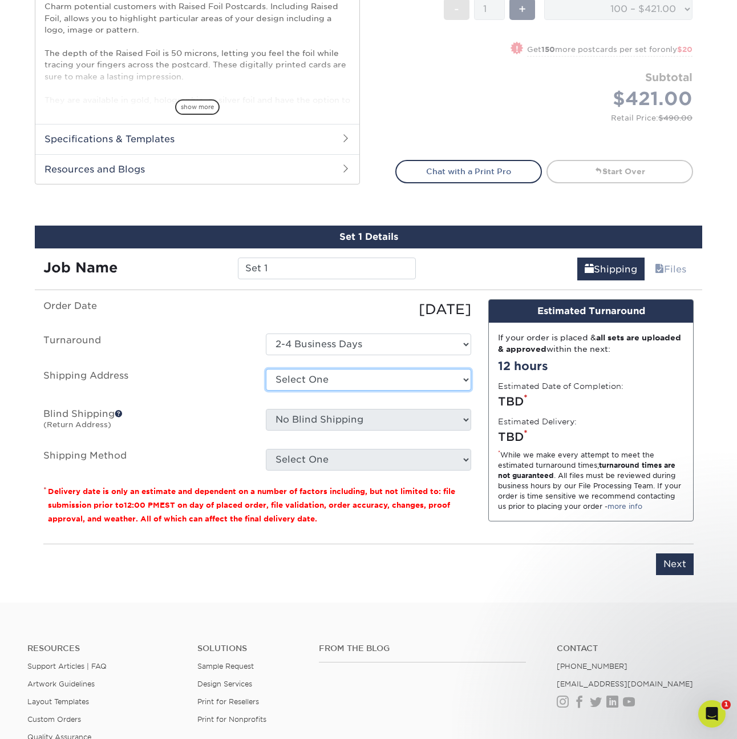
click at [322, 386] on select "Select One Community Reach Center Agility Solutions Alchemy Co. Attwood Public …" at bounding box center [368, 380] width 205 height 22
select select "57683"
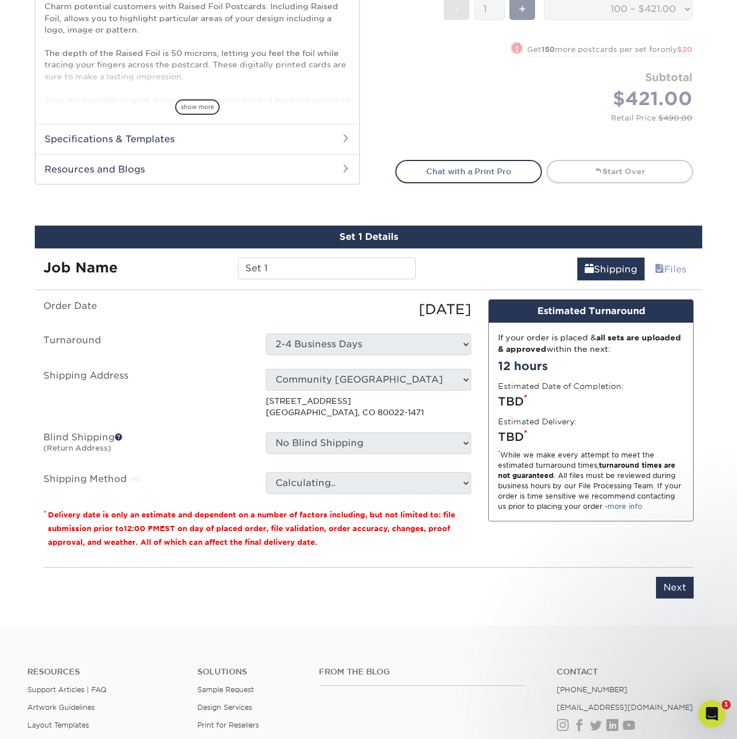
click at [229, 470] on ul "Order Date 09/22/2025 Turnaround Select One 2-4 Business Days Shipping Address …" at bounding box center [257, 396] width 428 height 195
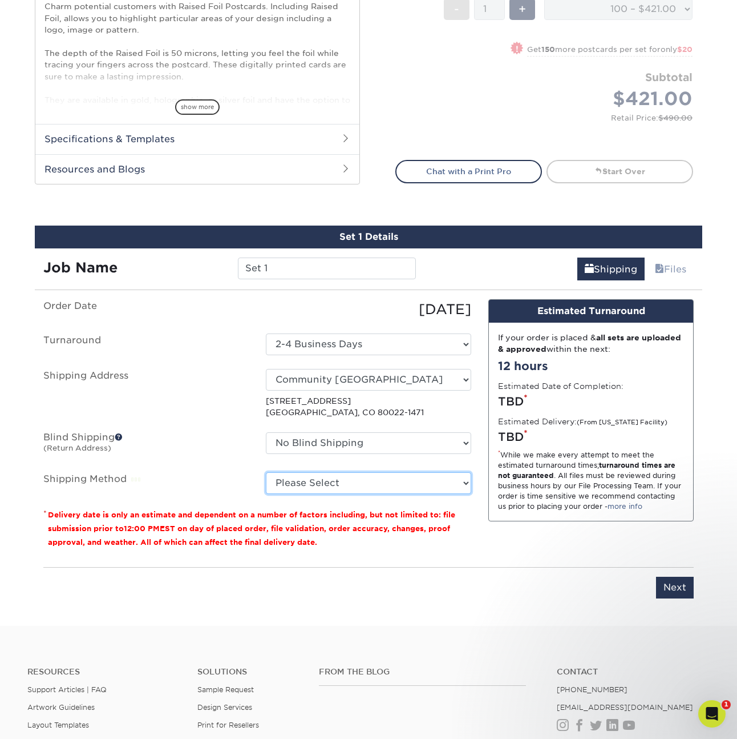
click at [315, 482] on select "Please Select 3 Day Shipping Service (+$17.82) Ground Shipping (+$18.03) 2 Day …" at bounding box center [368, 483] width 205 height 22
select select "14"
click at [266, 472] on select "Please Select 3 Day Shipping Service (+$17.82) Ground Shipping (+$18.03) 2 Day …" at bounding box center [368, 483] width 205 height 22
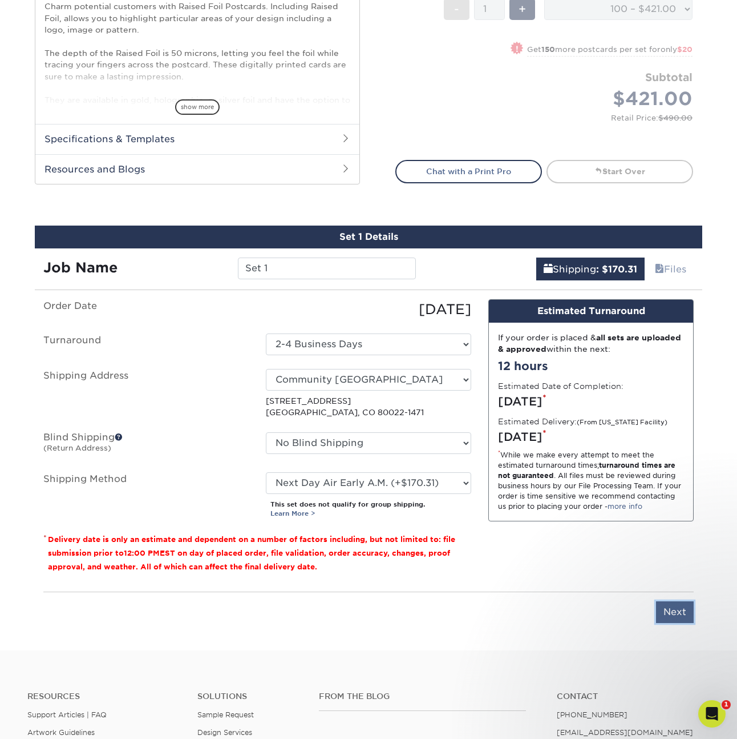
click at [680, 613] on input "Next" at bounding box center [675, 612] width 38 height 22
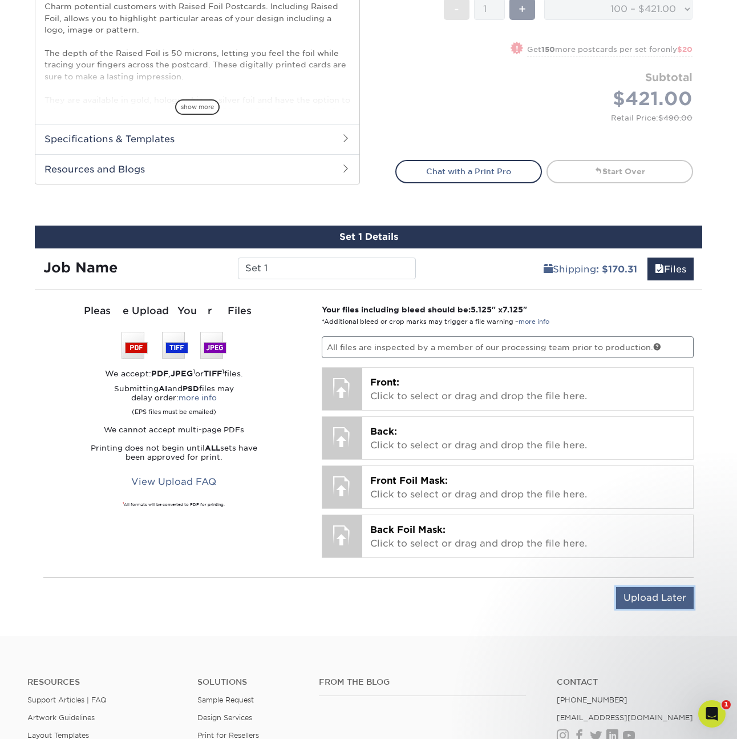
click at [674, 591] on input "Upload Later" at bounding box center [655, 598] width 78 height 22
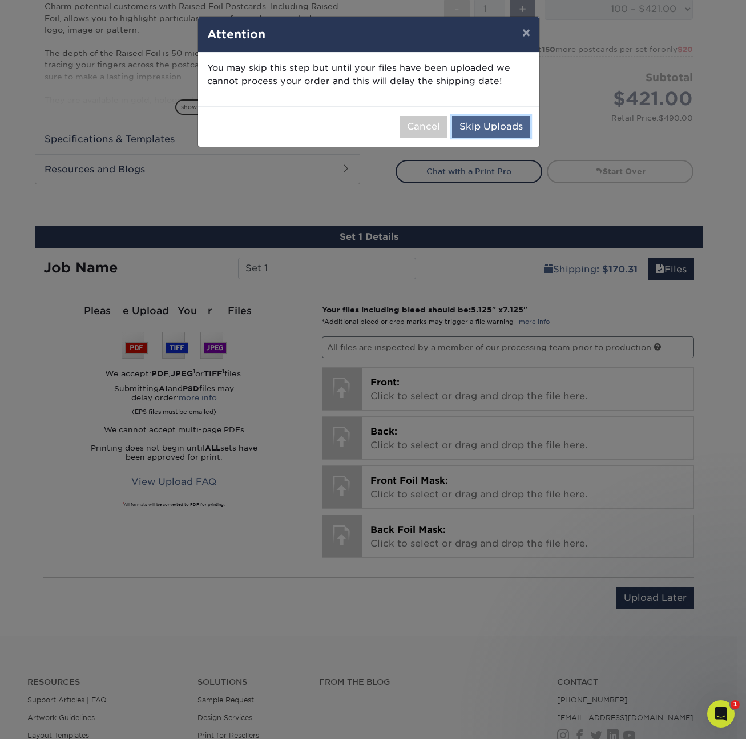
click at [494, 130] on button "Skip Uploads" at bounding box center [491, 127] width 78 height 22
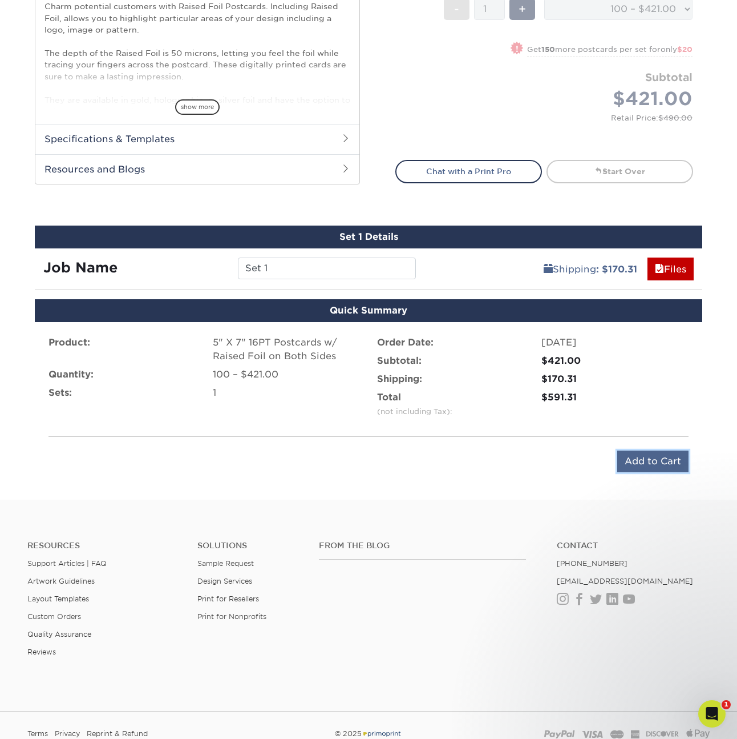
click at [658, 465] on input "Add to Cart" at bounding box center [653, 461] width 71 height 22
